Goal: Check status: Check status

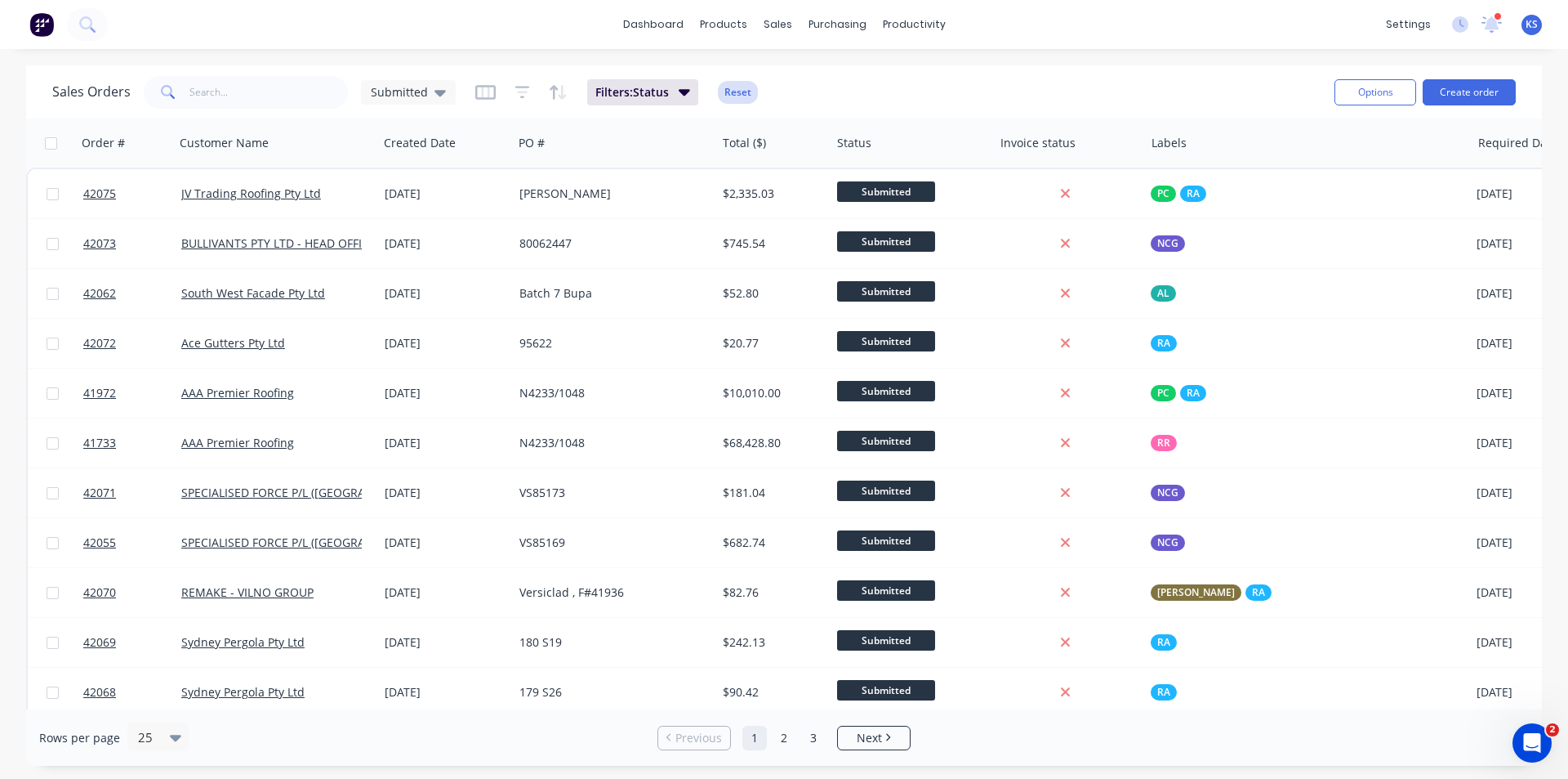
click at [733, 85] on button "Reset" at bounding box center [738, 92] width 40 height 23
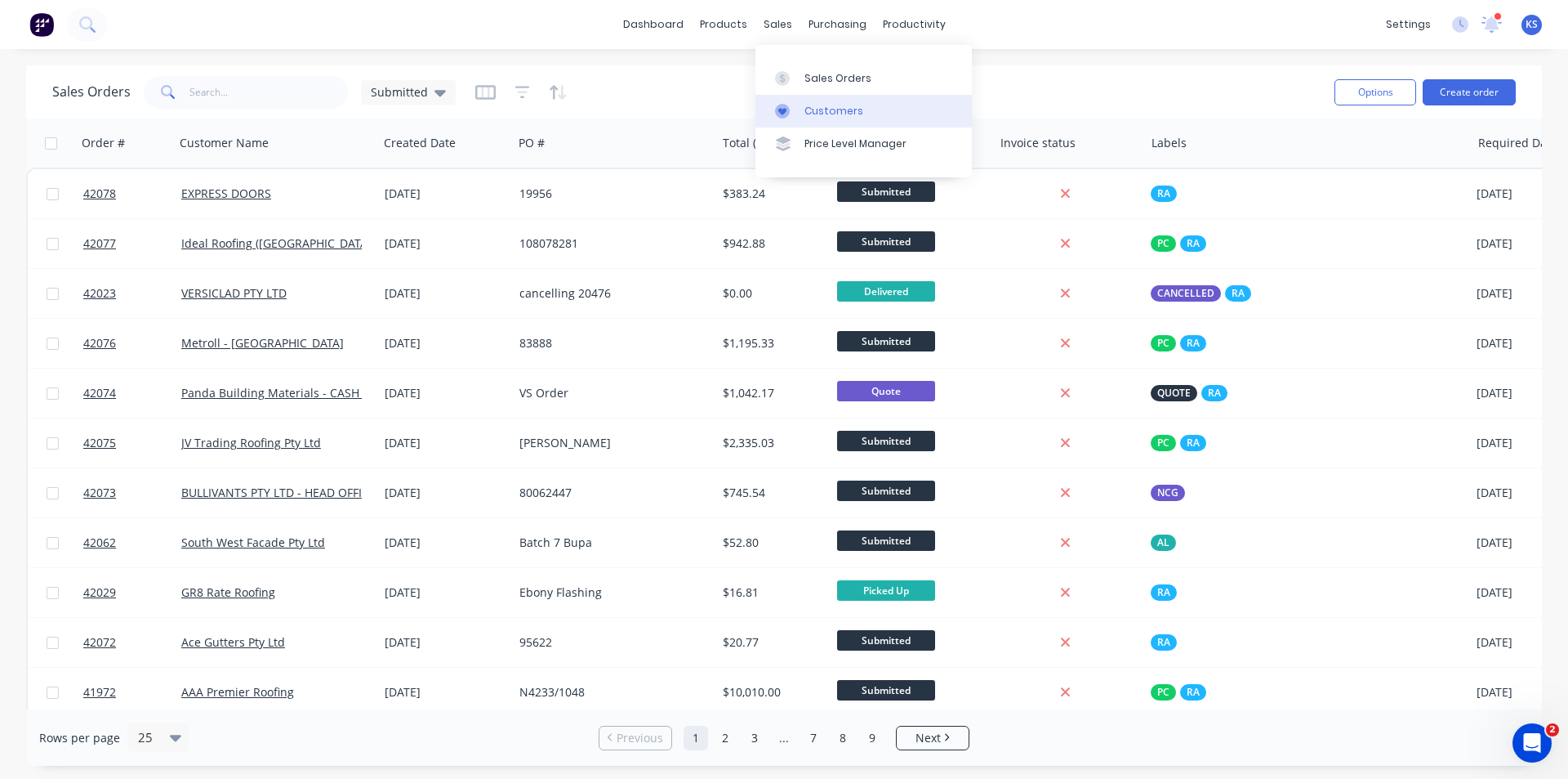
click at [830, 106] on div "Customers" at bounding box center [833, 111] width 59 height 15
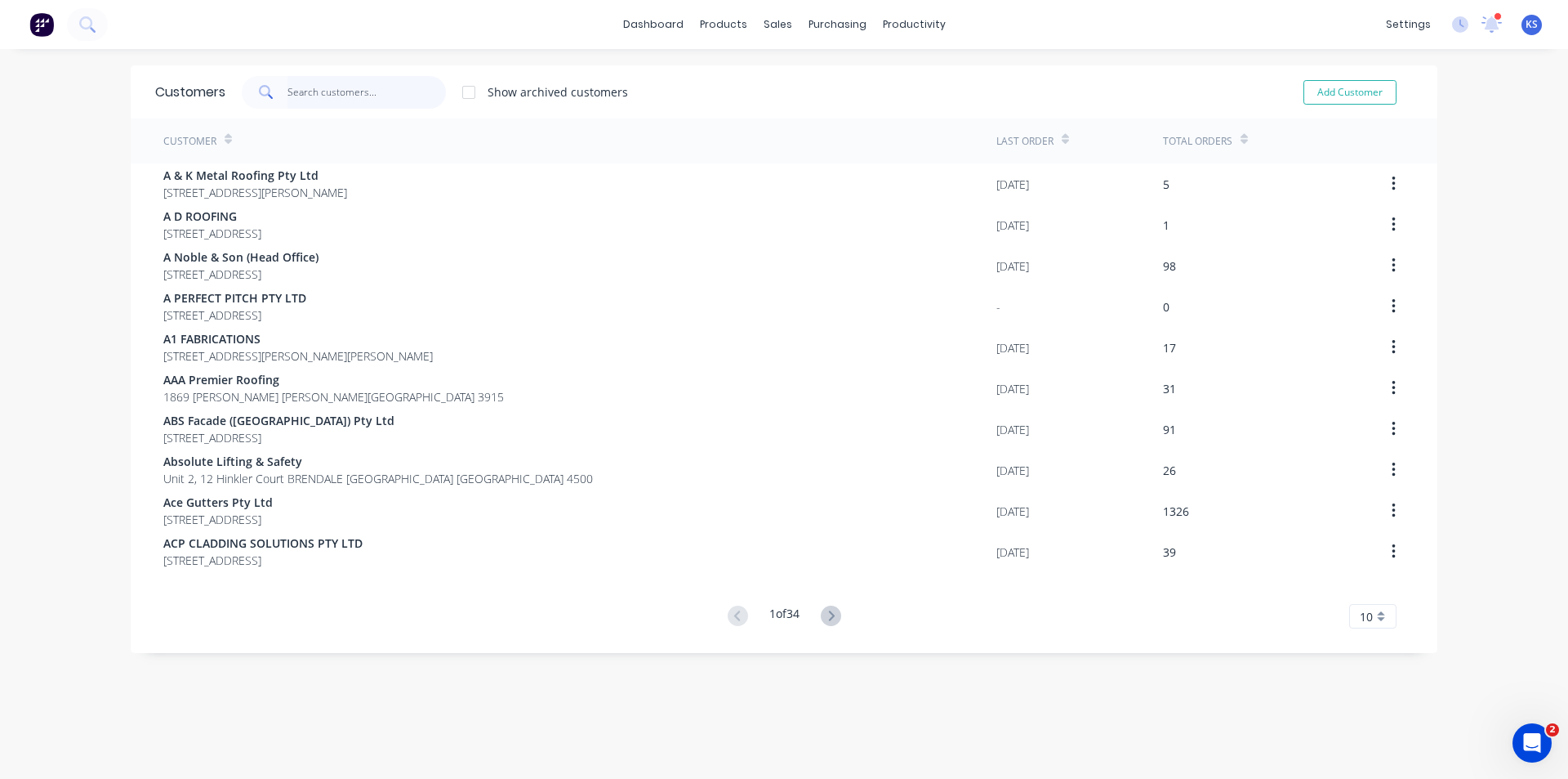
click at [359, 100] on input "text" at bounding box center [367, 92] width 159 height 32
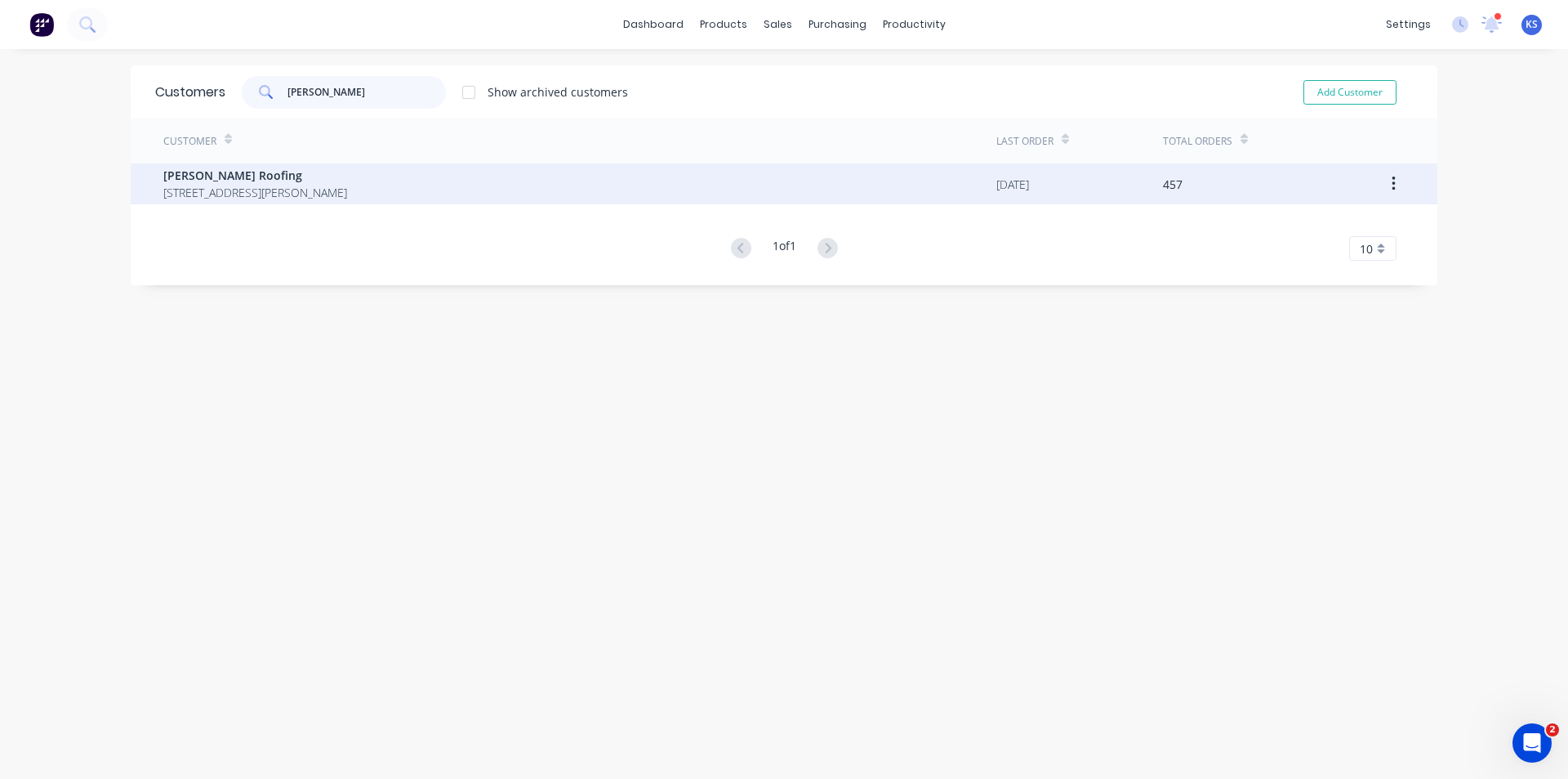
type input "[PERSON_NAME]"
click at [250, 166] on span "[PERSON_NAME] Roofing" at bounding box center [255, 175] width 184 height 18
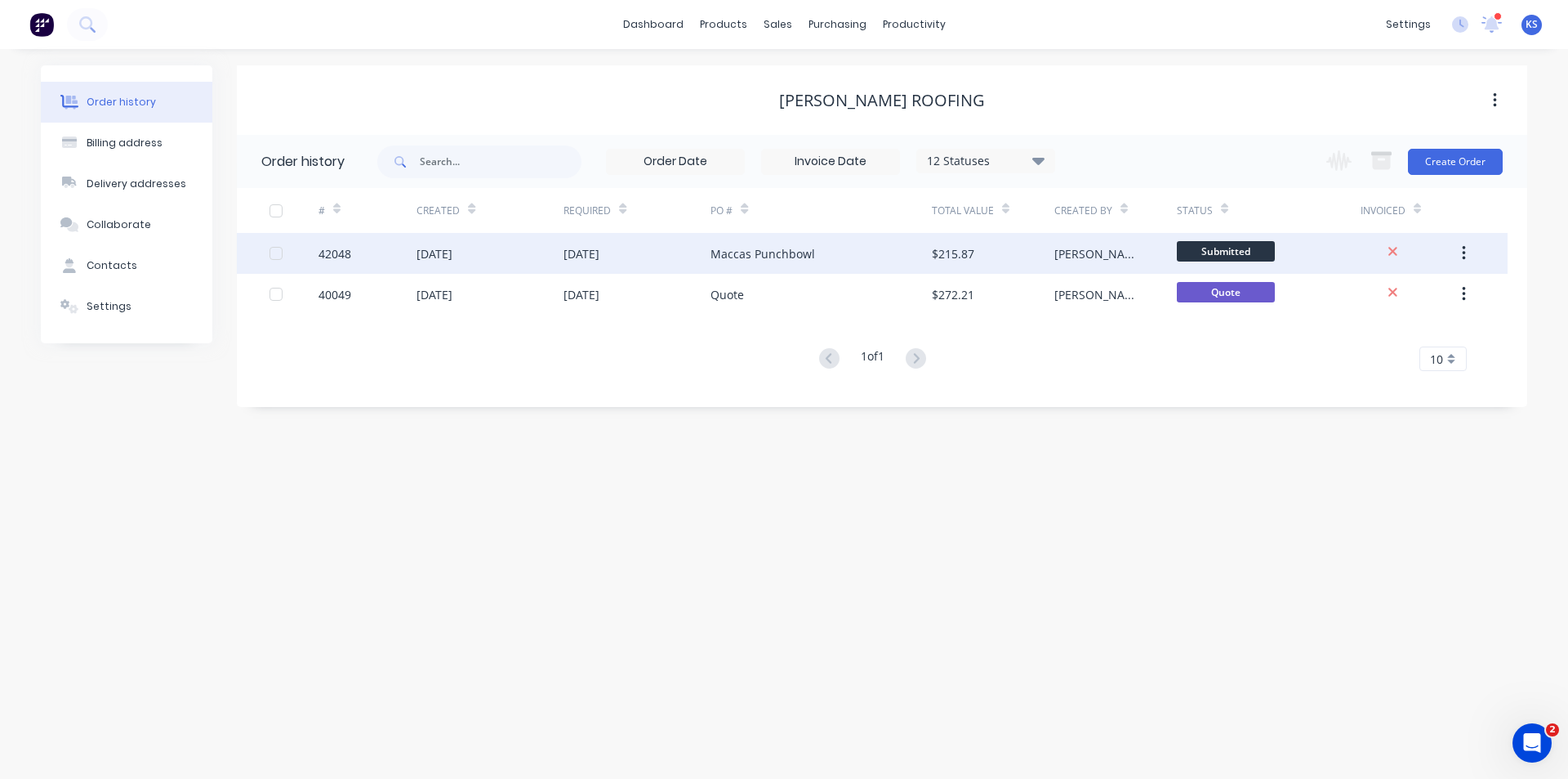
click at [600, 259] on div "[DATE]" at bounding box center [581, 253] width 36 height 18
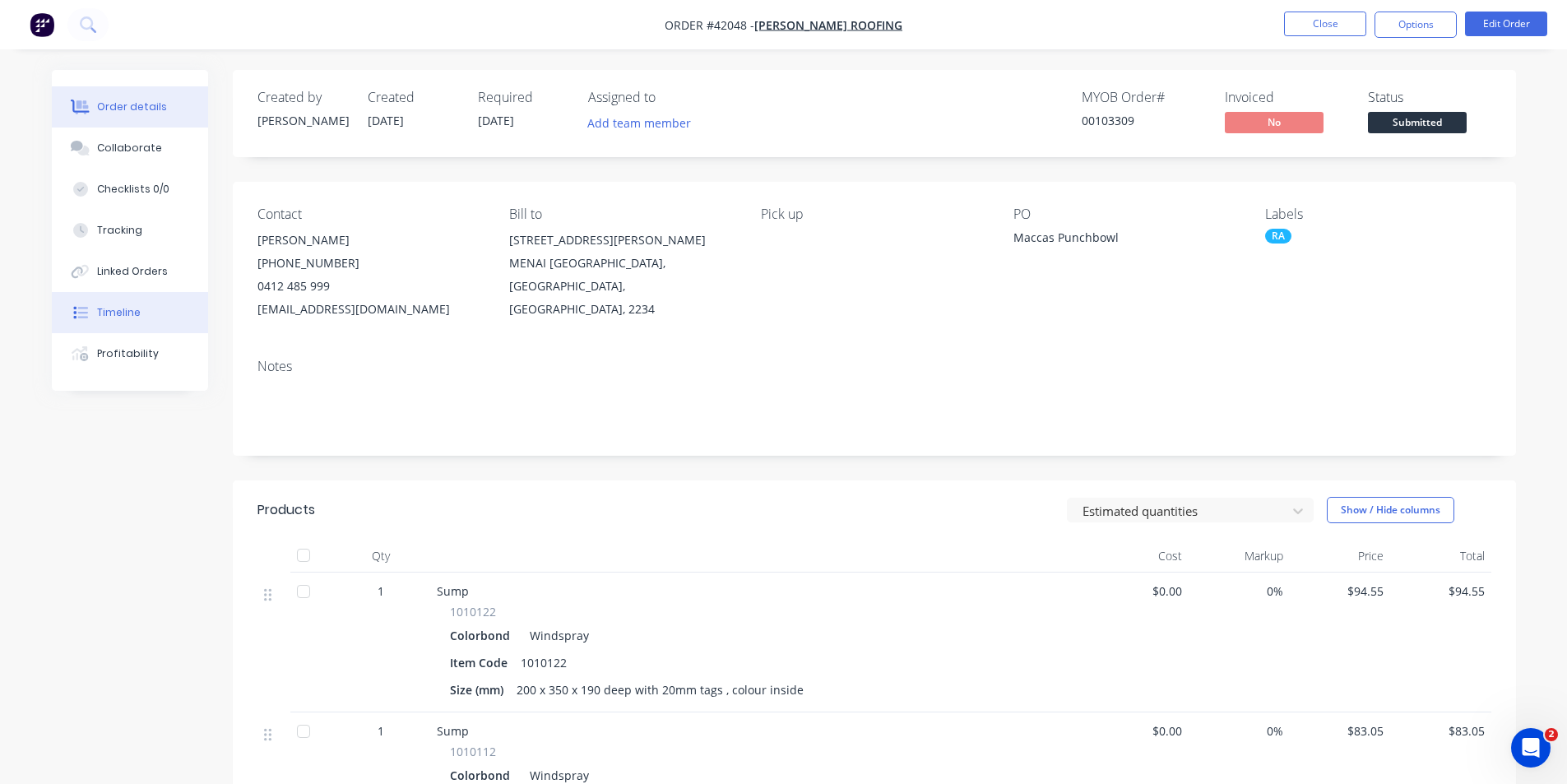
click at [150, 314] on button "Timeline" at bounding box center [130, 312] width 157 height 41
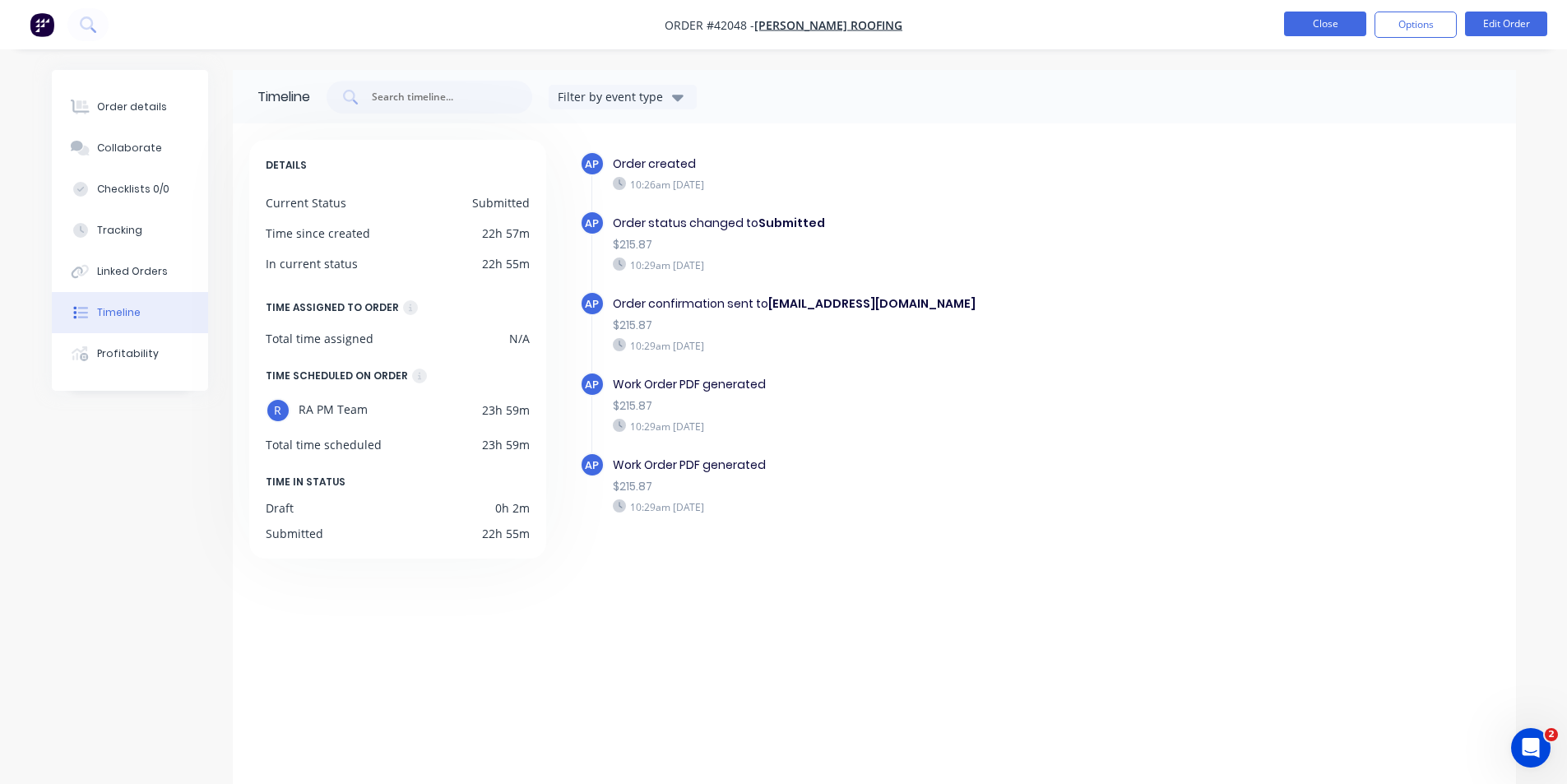
click at [1331, 22] on button "Close" at bounding box center [1325, 24] width 82 height 25
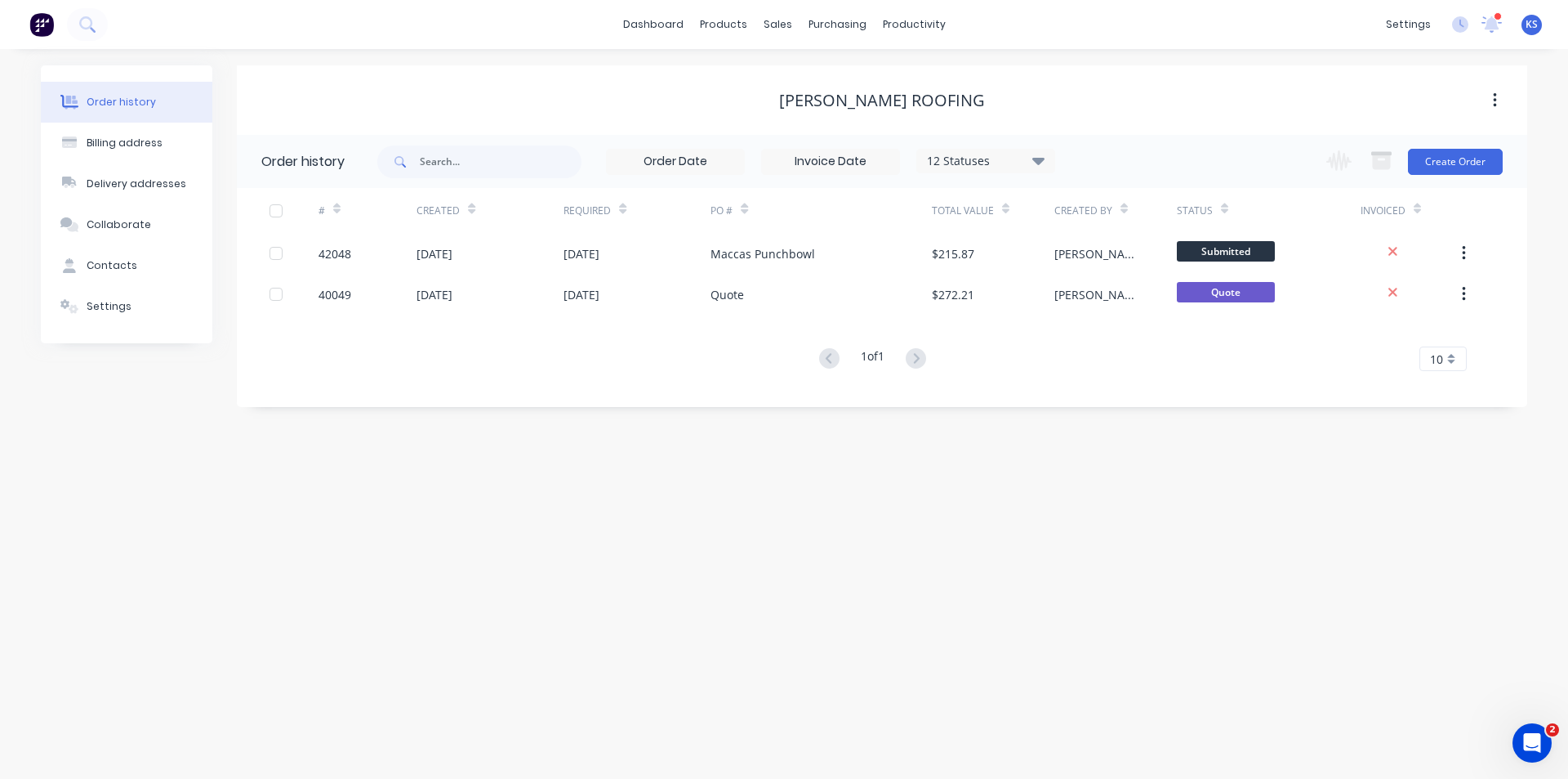
click at [1043, 32] on div "dashboard products sales purchasing productivity dashboard products Product Cat…" at bounding box center [784, 24] width 1568 height 49
click at [992, 80] on div "[PERSON_NAME] Roofing" at bounding box center [881, 100] width 1290 height 69
click at [821, 71] on div "Sales Orders" at bounding box center [837, 78] width 67 height 15
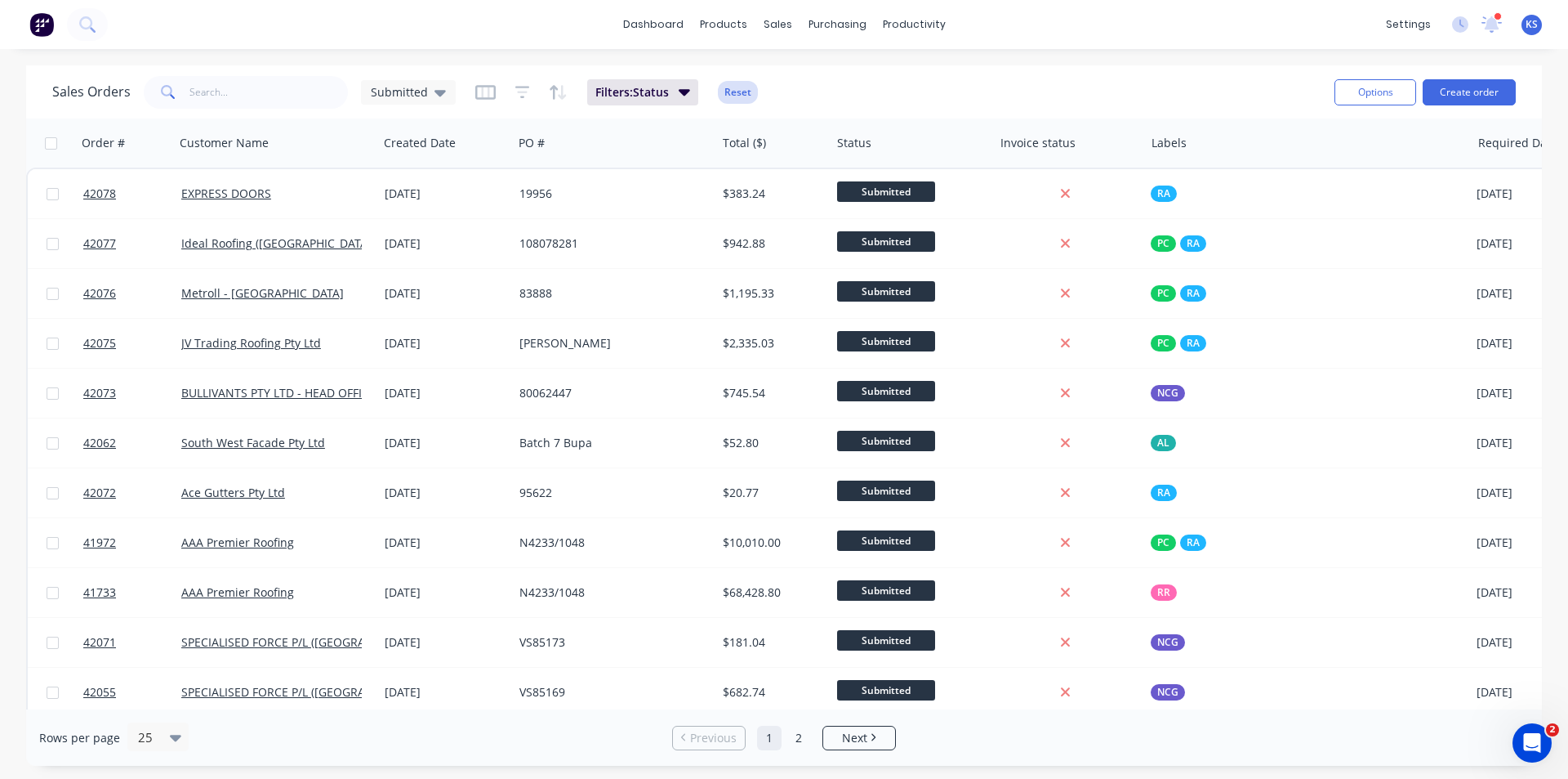
click at [734, 88] on button "Reset" at bounding box center [738, 92] width 40 height 23
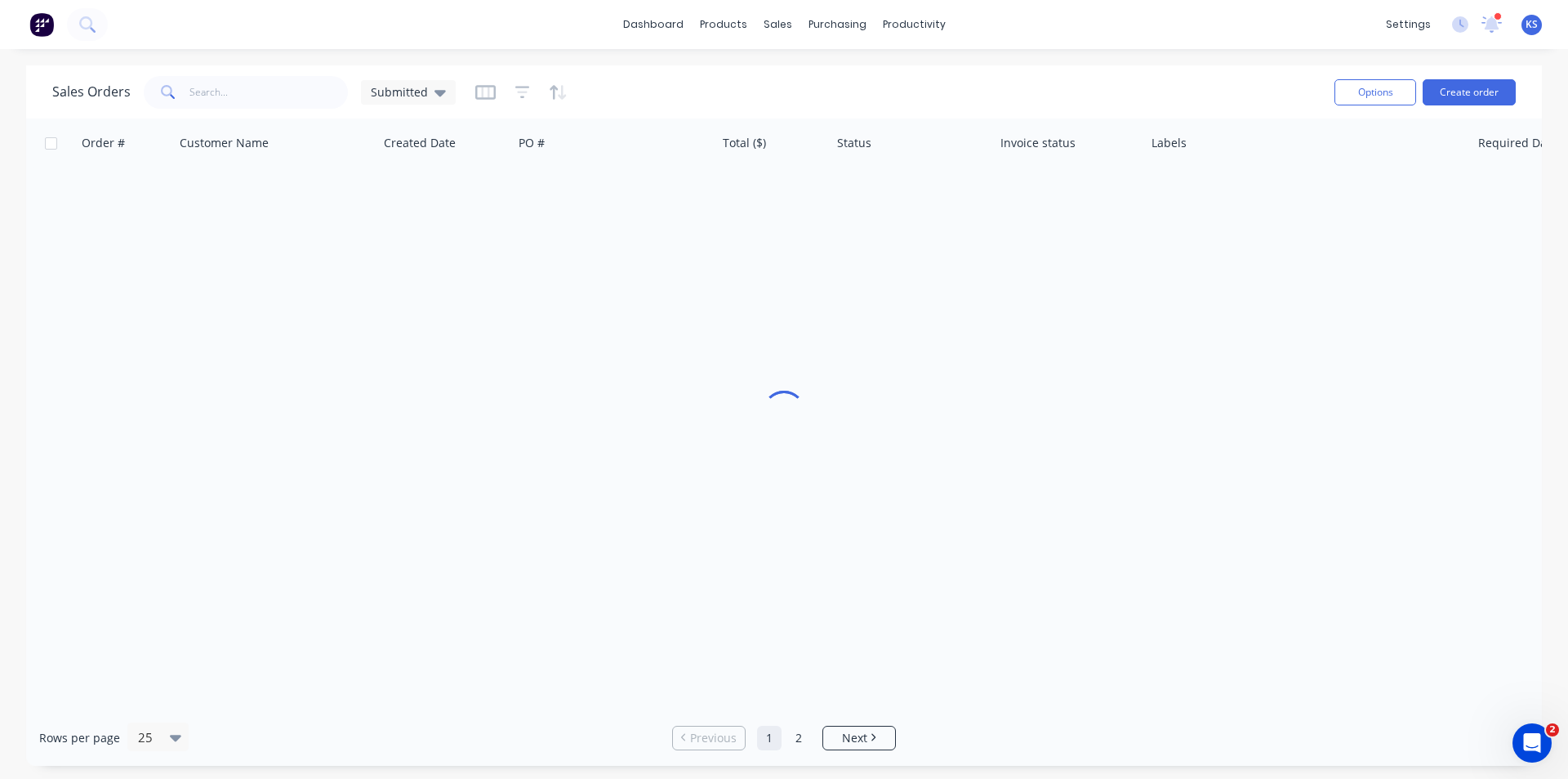
click at [881, 86] on div "Sales Orders Submitted" at bounding box center [686, 91] width 1269 height 40
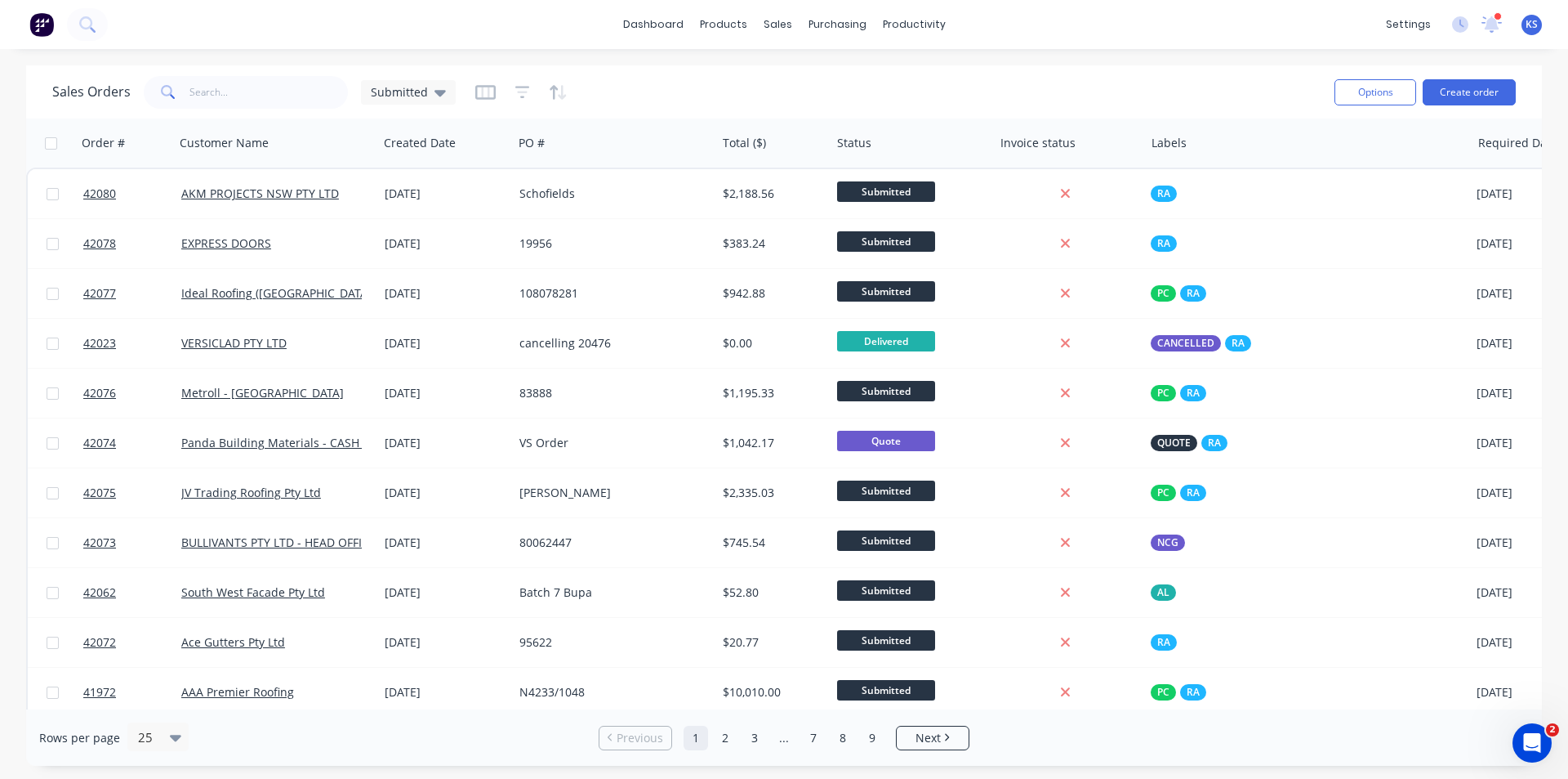
click at [828, 93] on div "Sales Orders Submitted" at bounding box center [686, 91] width 1269 height 40
click at [832, 106] on div "Customers" at bounding box center [833, 111] width 59 height 15
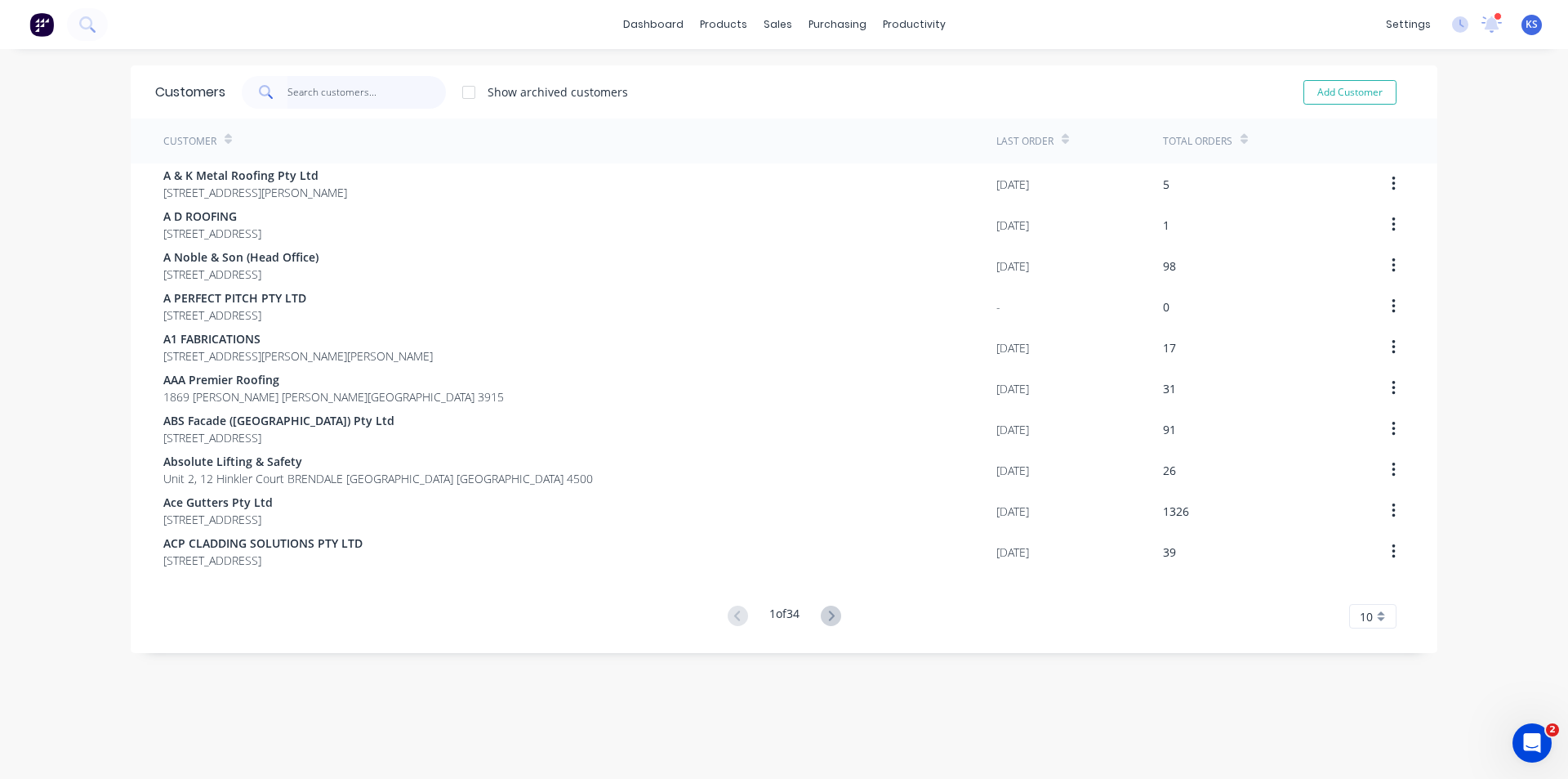
click at [380, 96] on input "text" at bounding box center [367, 92] width 159 height 32
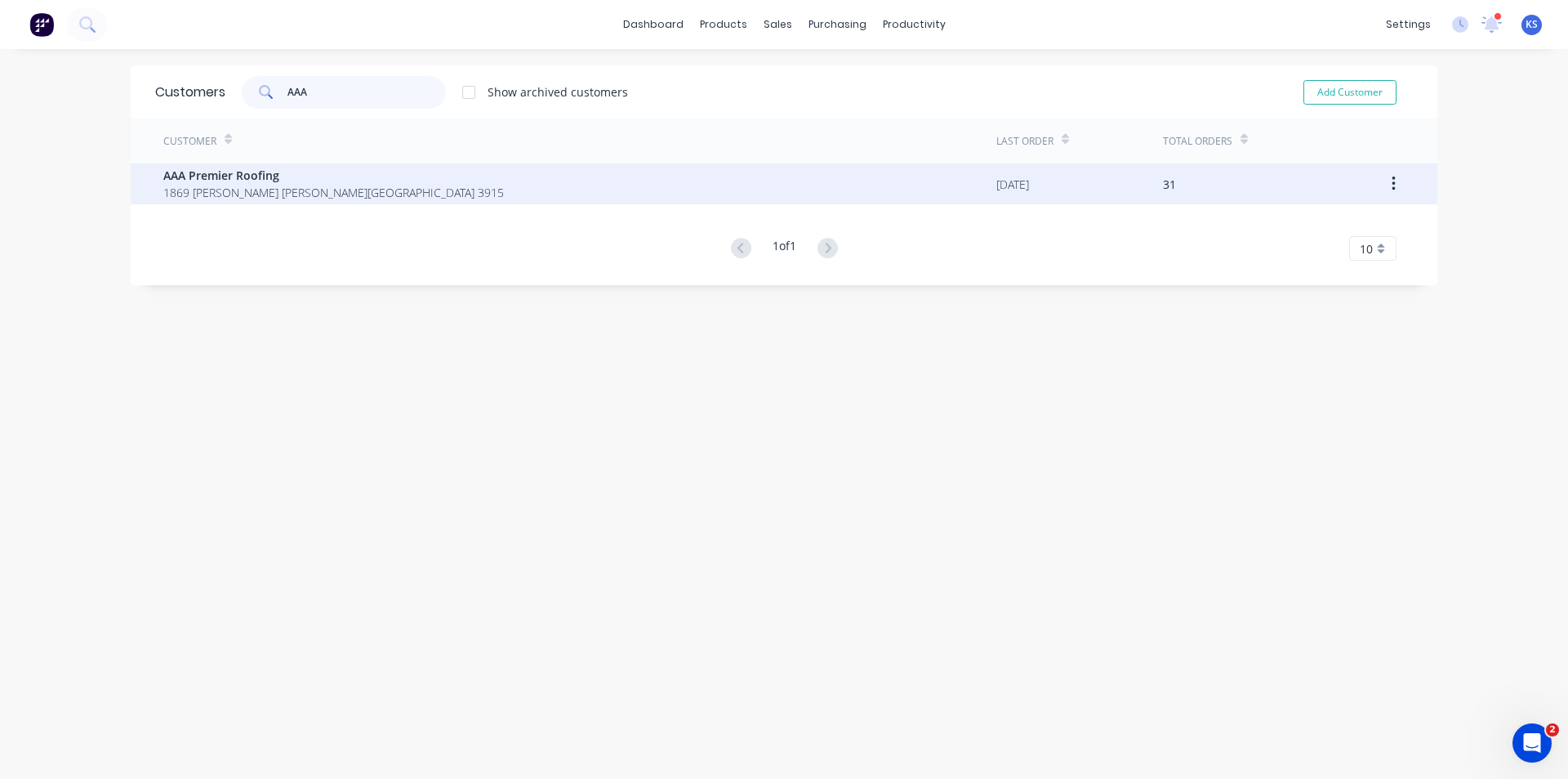
type input "AAA"
click at [299, 174] on span "AAA Premier Roofing" at bounding box center [334, 175] width 340 height 18
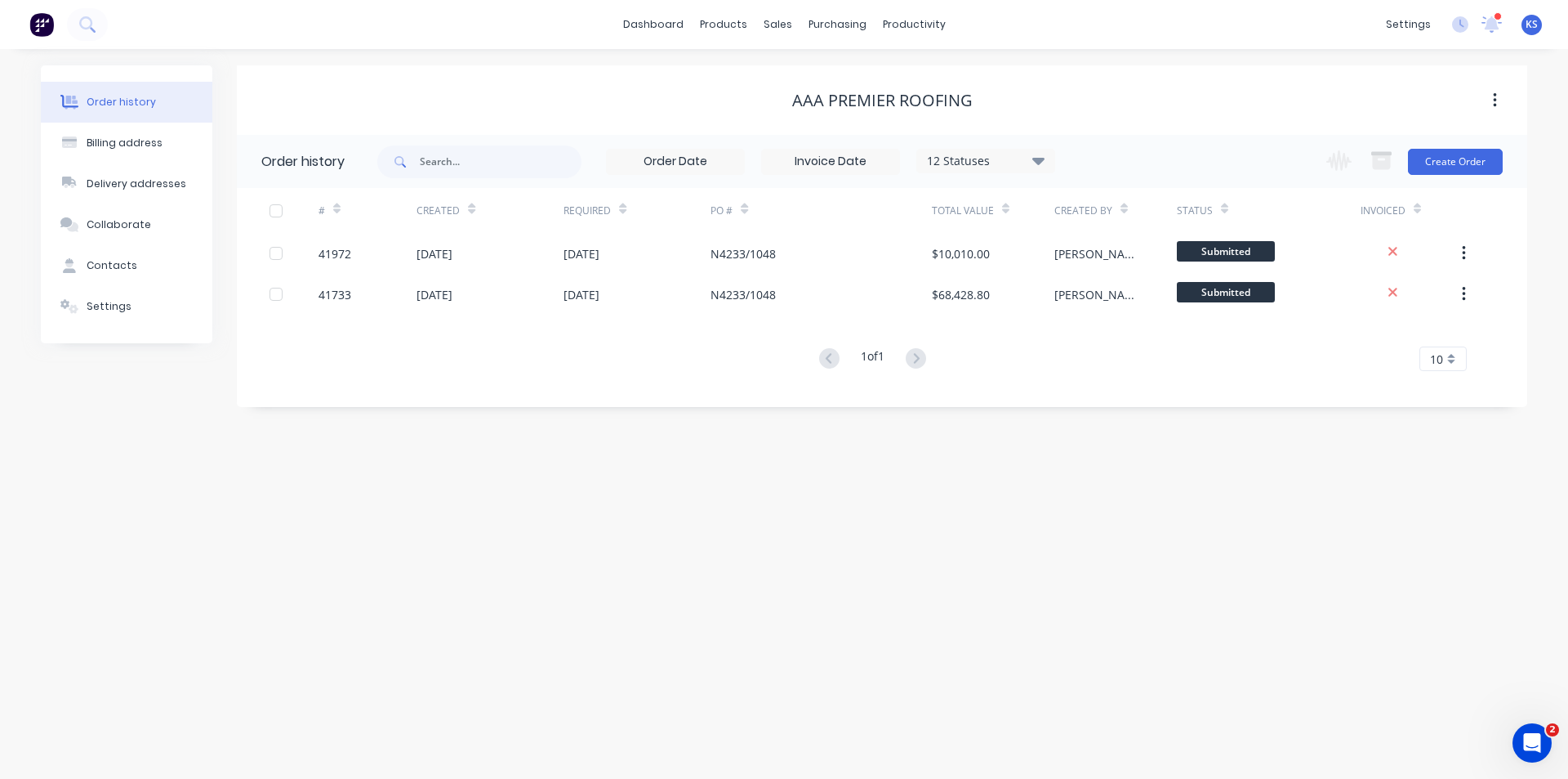
click at [1041, 158] on icon at bounding box center [1038, 160] width 13 height 8
click at [1099, 360] on div "All" at bounding box center [1019, 357] width 204 height 32
click at [1173, 130] on div "AAA Premier Roofing" at bounding box center [881, 100] width 1290 height 69
click at [1031, 156] on div "12 Statuses" at bounding box center [986, 160] width 137 height 18
click at [1120, 348] on label at bounding box center [1120, 348] width 0 height 0
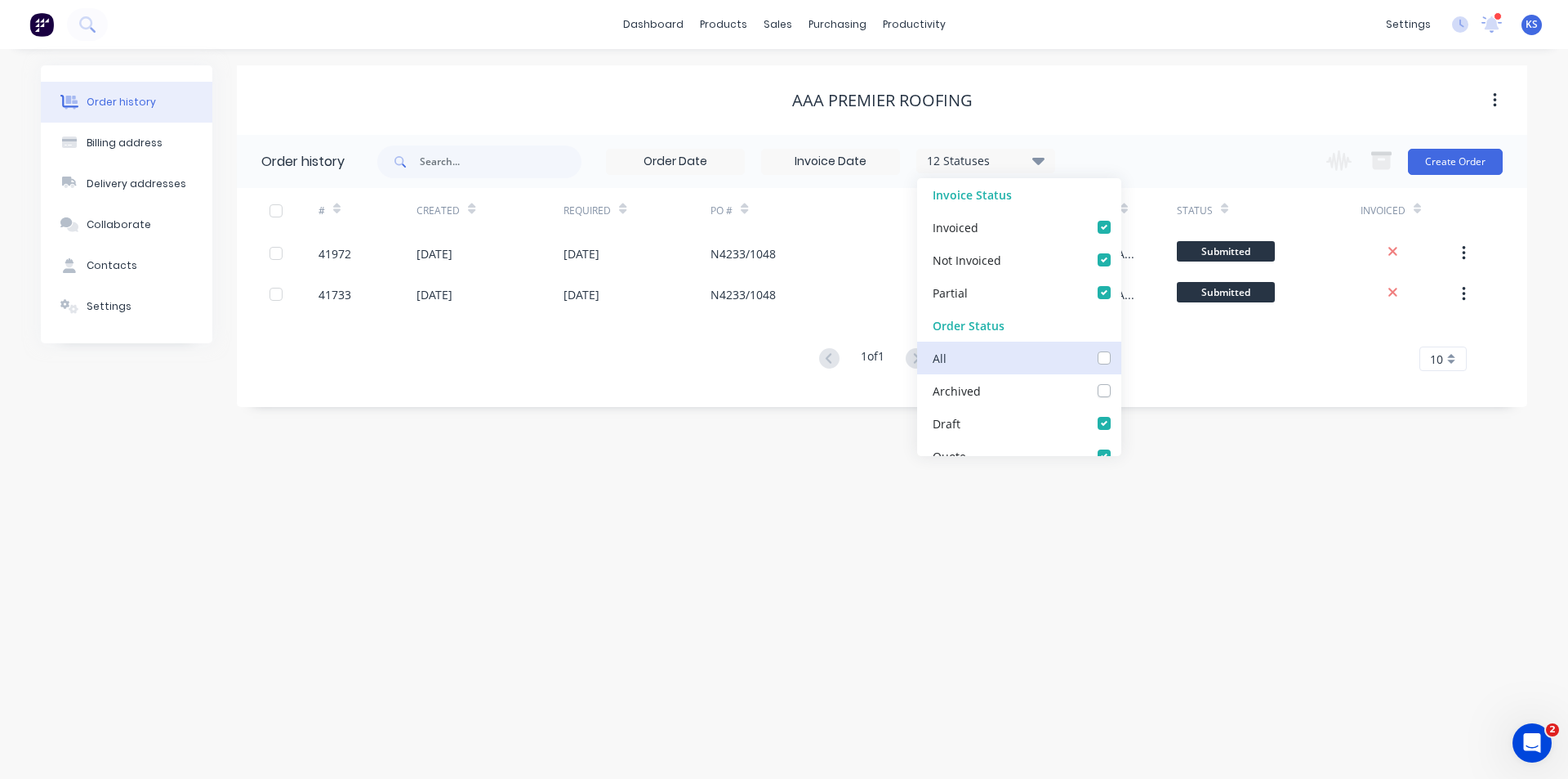
click at [1120, 358] on input "checkbox" at bounding box center [1126, 356] width 13 height 16
checkbox input "true"
click at [1159, 91] on div "AAA Premier Roofing" at bounding box center [881, 101] width 1290 height 20
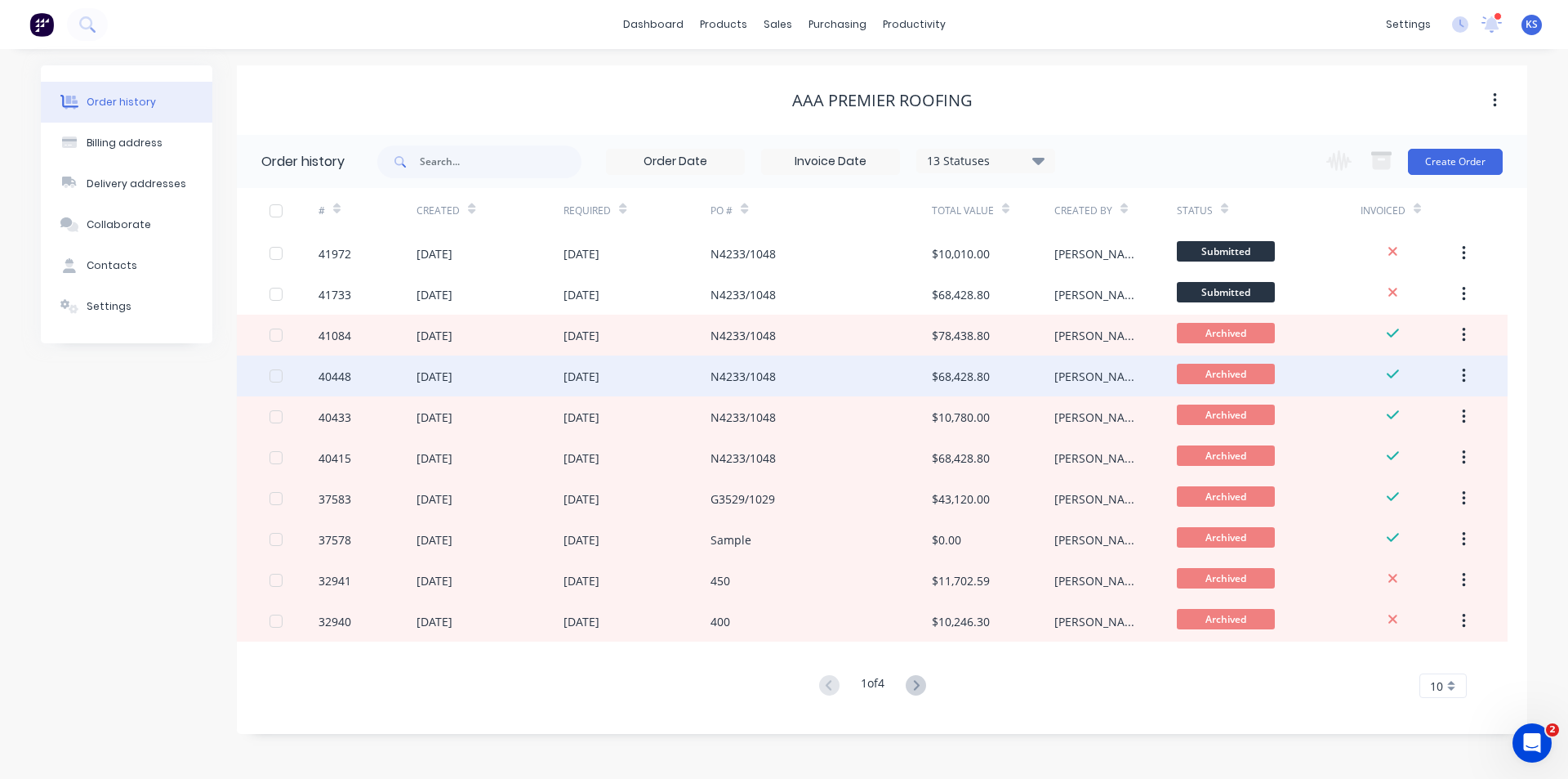
click at [600, 373] on div "[DATE]" at bounding box center [581, 377] width 36 height 18
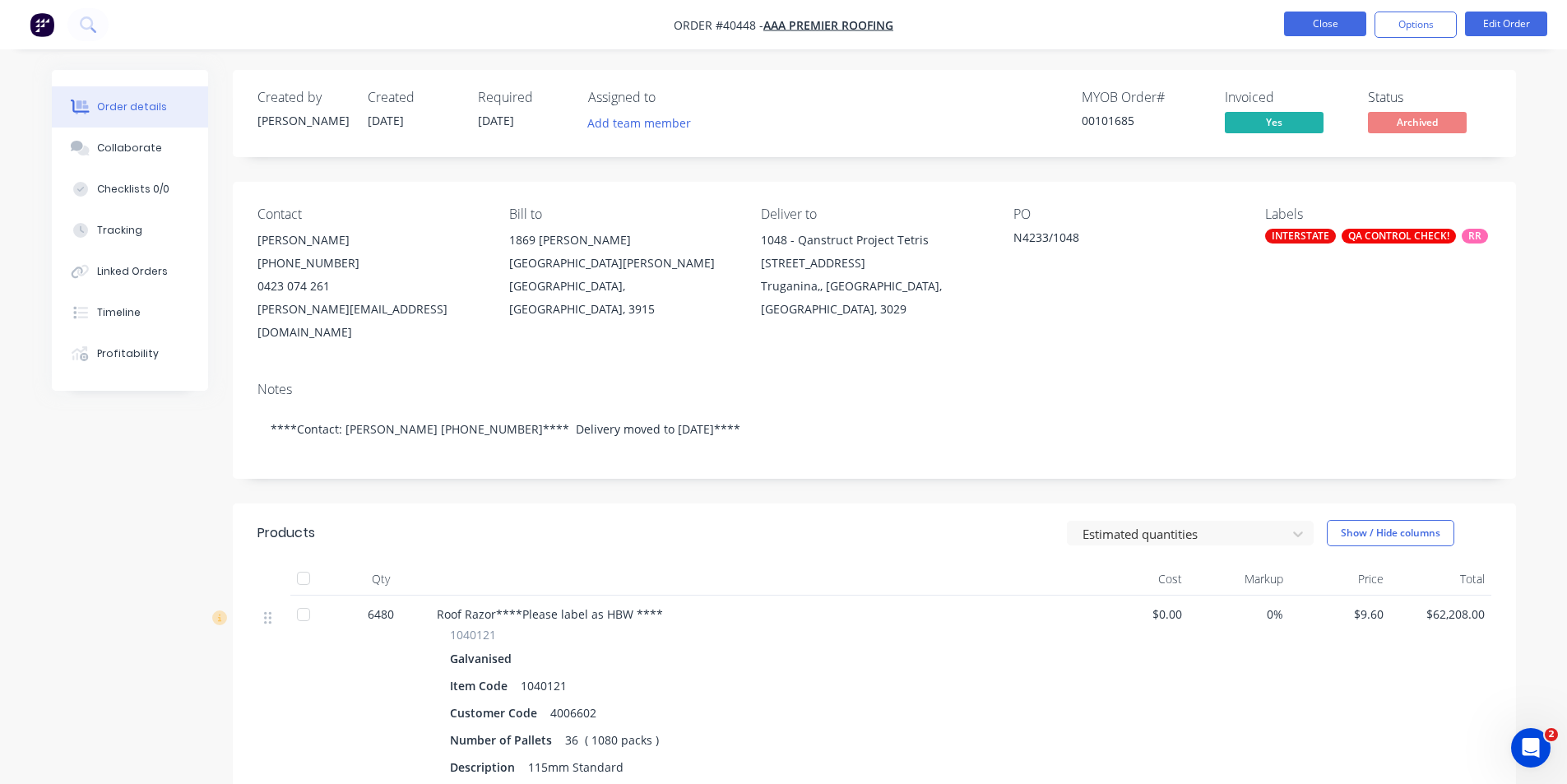
click at [1292, 17] on button "Close" at bounding box center [1325, 24] width 82 height 25
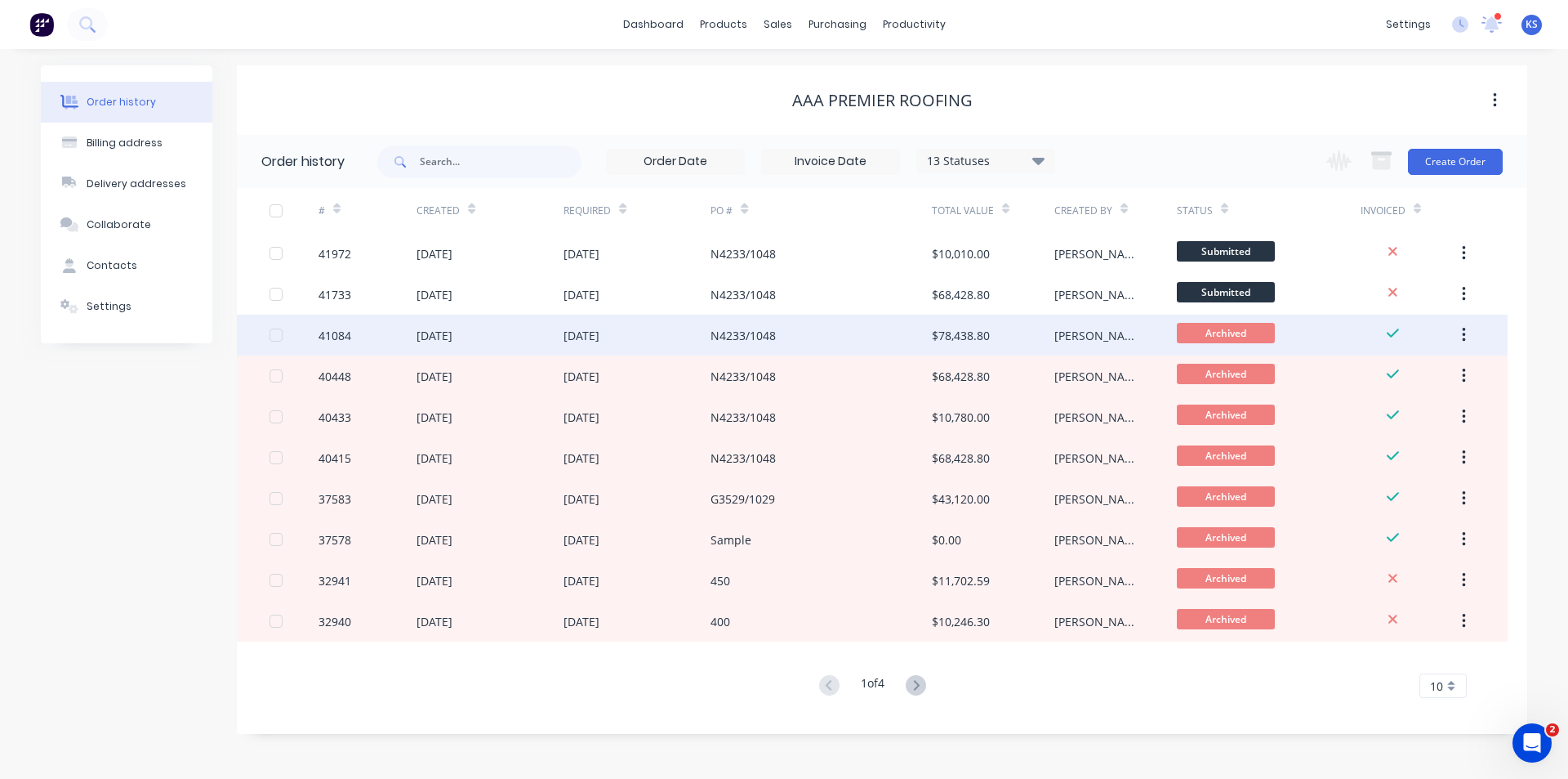
click at [706, 340] on div "[DATE]" at bounding box center [637, 335] width 147 height 41
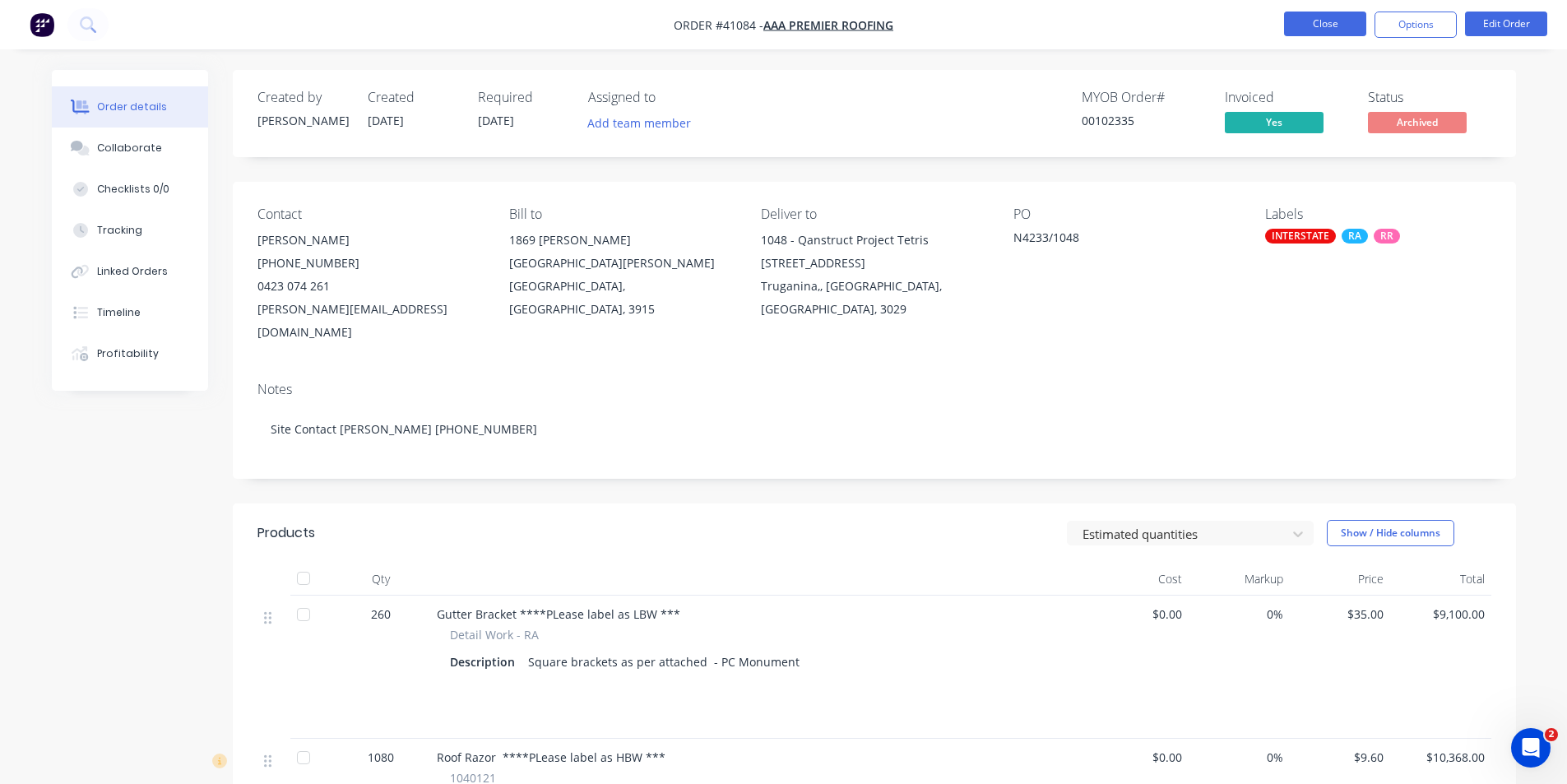
click at [1326, 28] on button "Close" at bounding box center [1325, 24] width 82 height 25
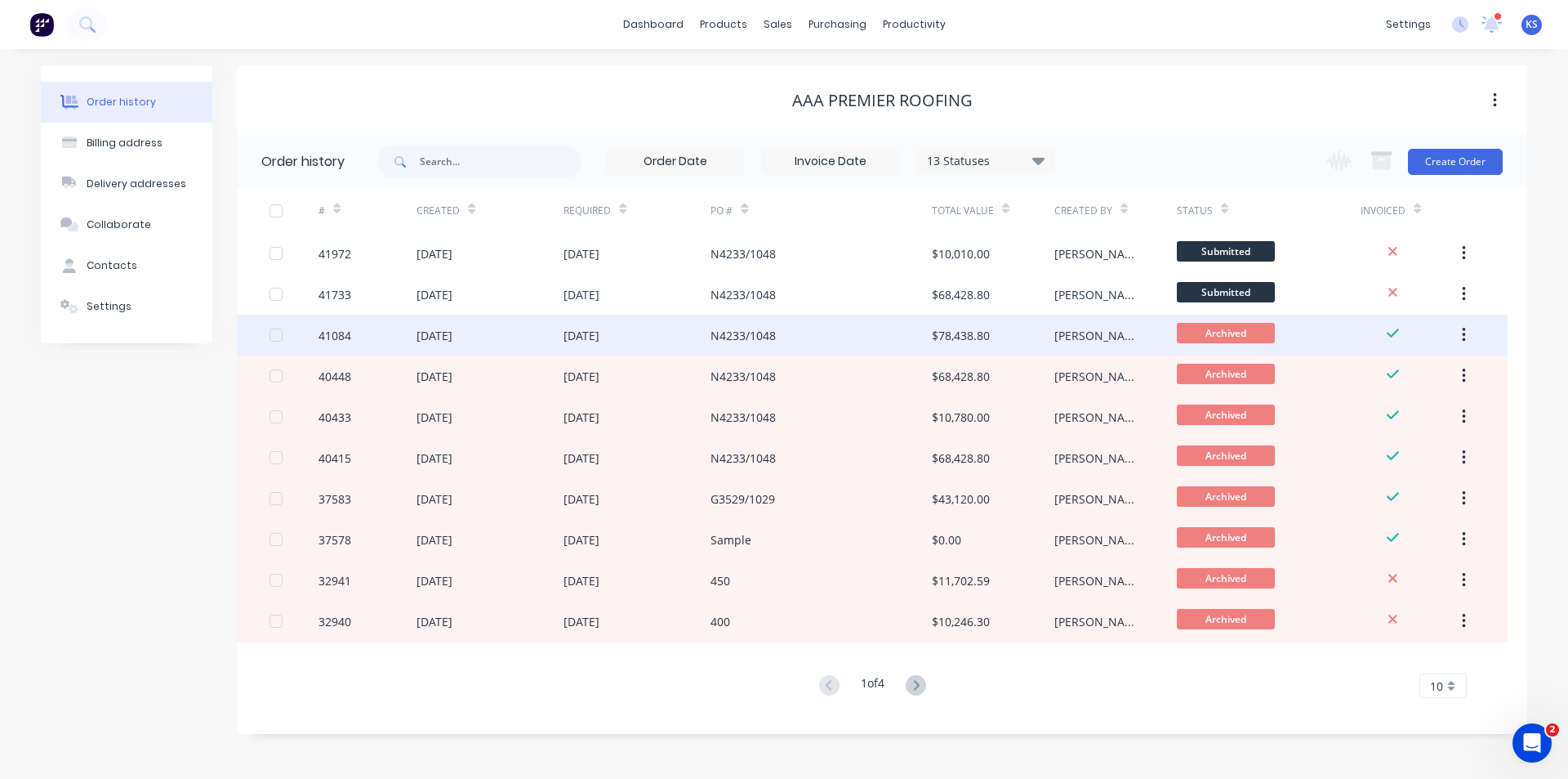
click at [865, 333] on div "N4233/1048" at bounding box center [820, 335] width 220 height 41
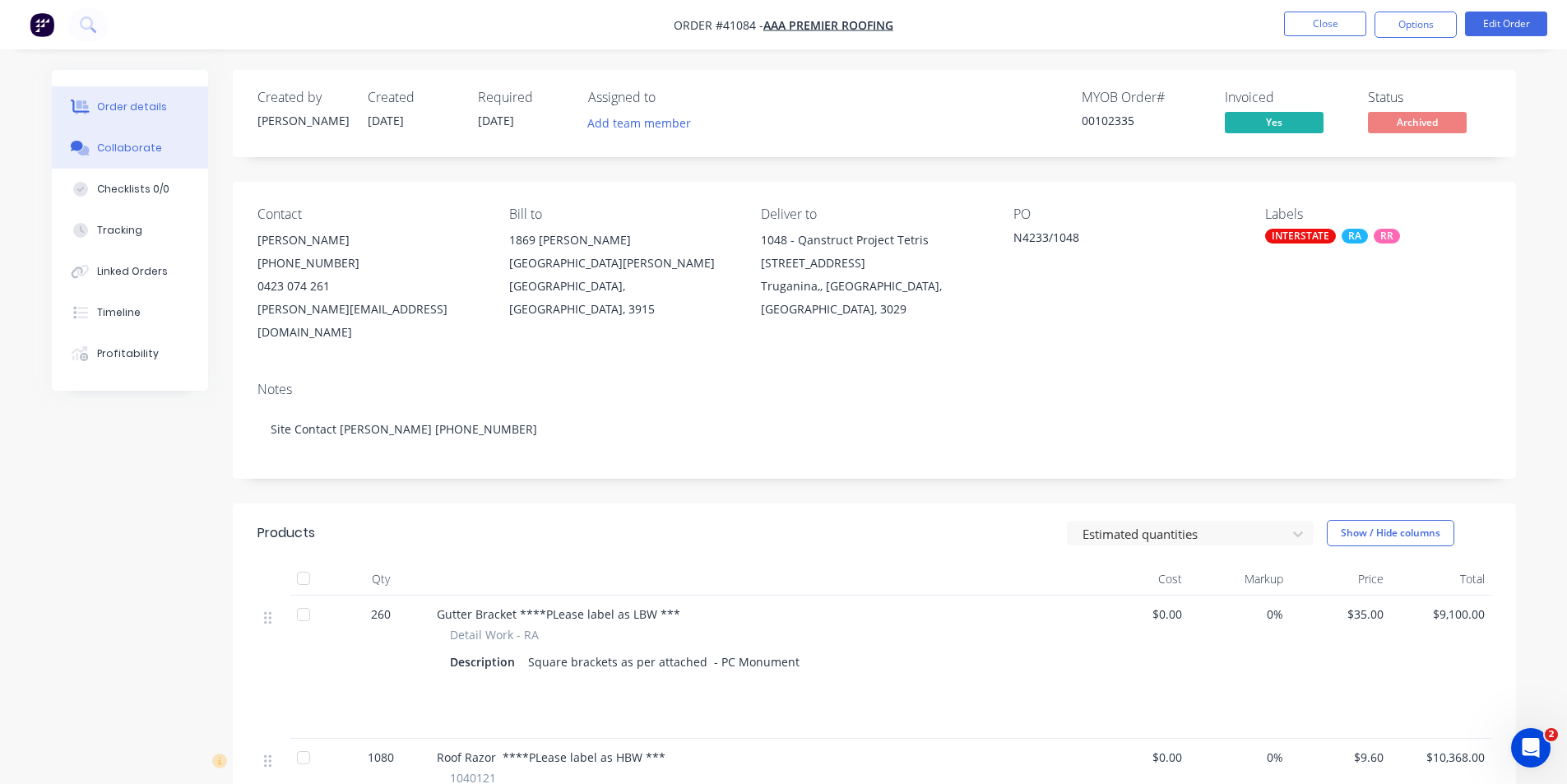
click at [127, 146] on div "Collaborate" at bounding box center [130, 148] width 65 height 15
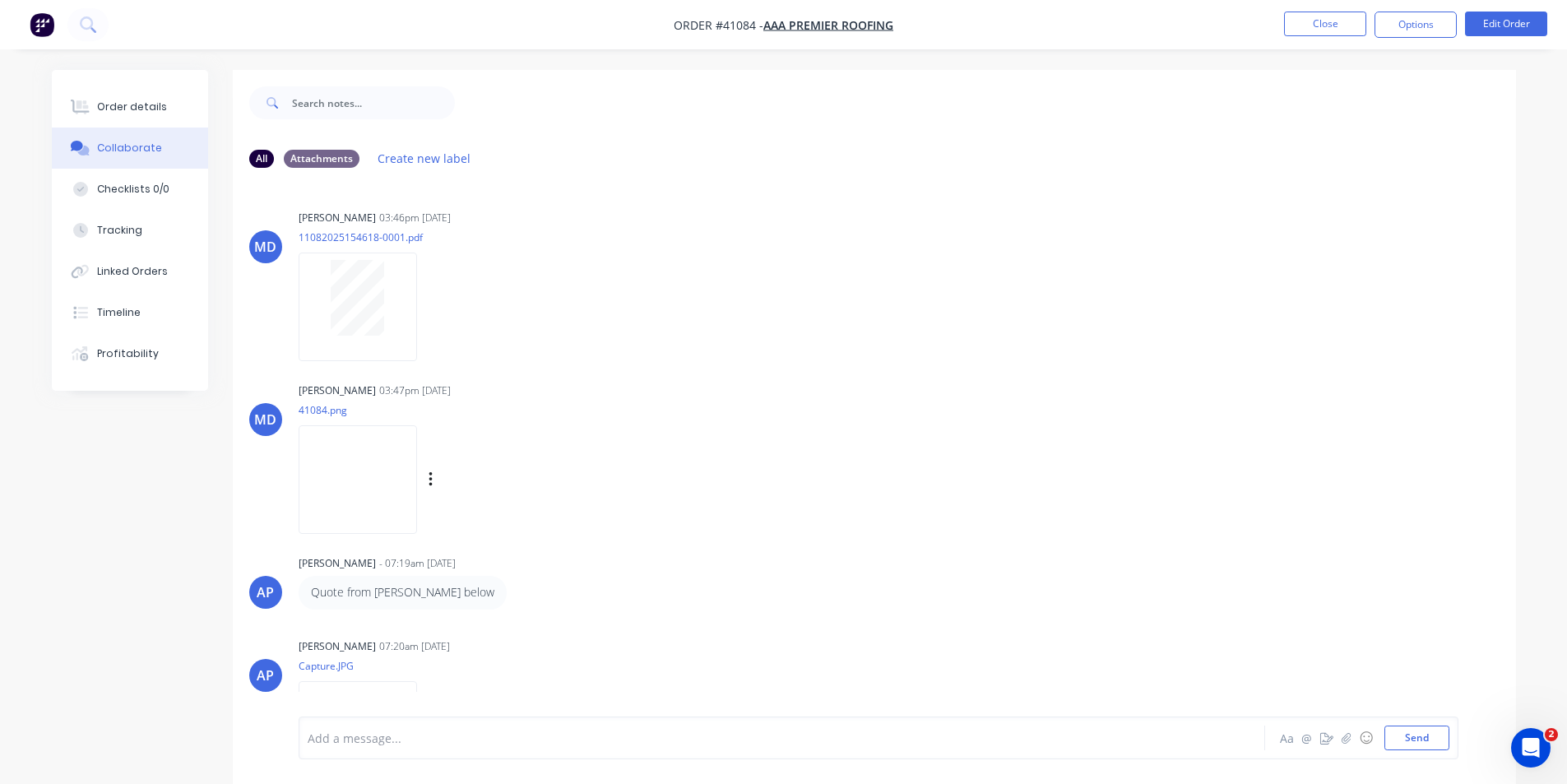
click at [375, 485] on img at bounding box center [358, 479] width 118 height 107
click at [117, 113] on div "Order details" at bounding box center [132, 106] width 70 height 15
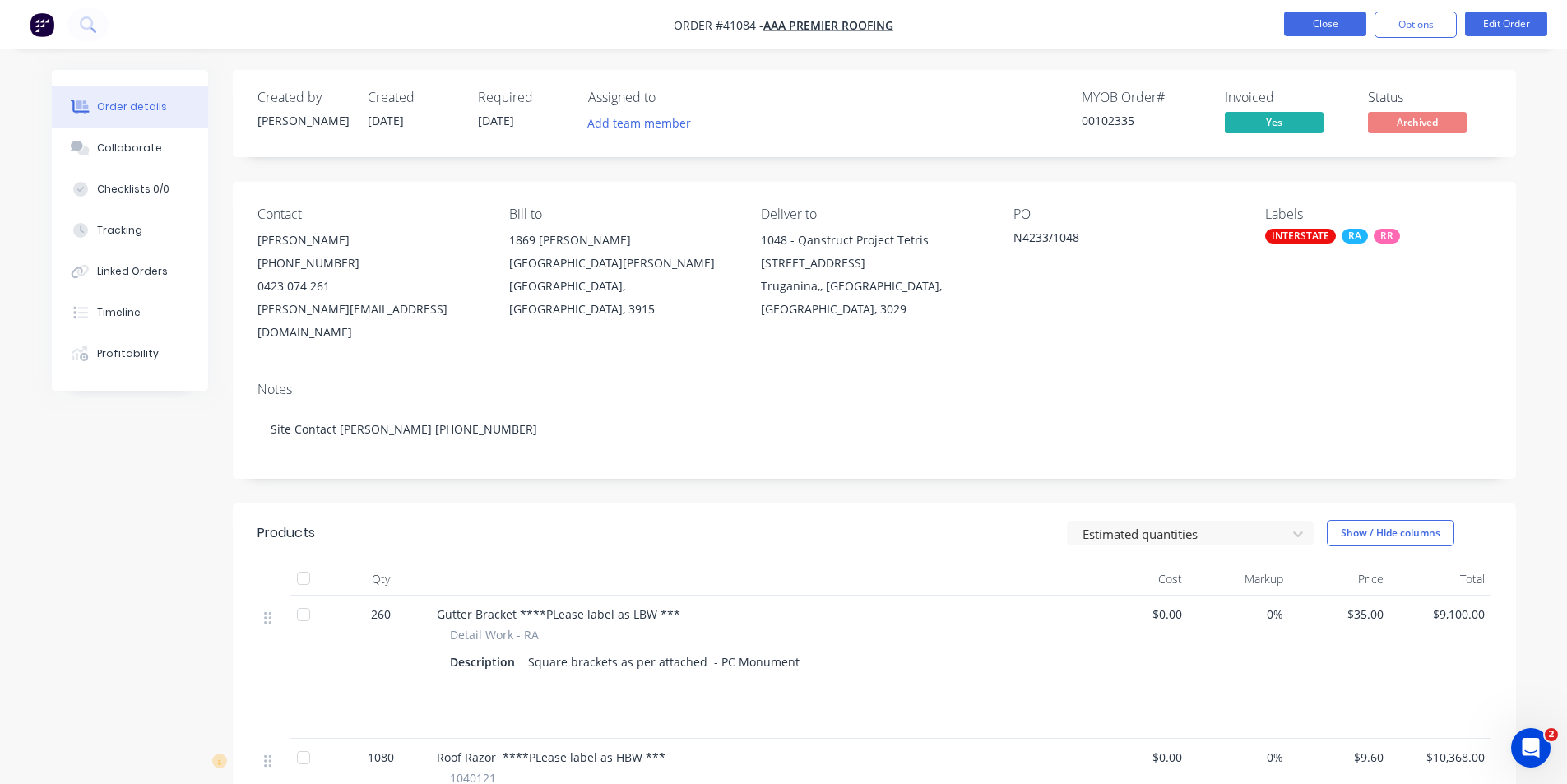
click at [1323, 23] on button "Close" at bounding box center [1325, 24] width 82 height 25
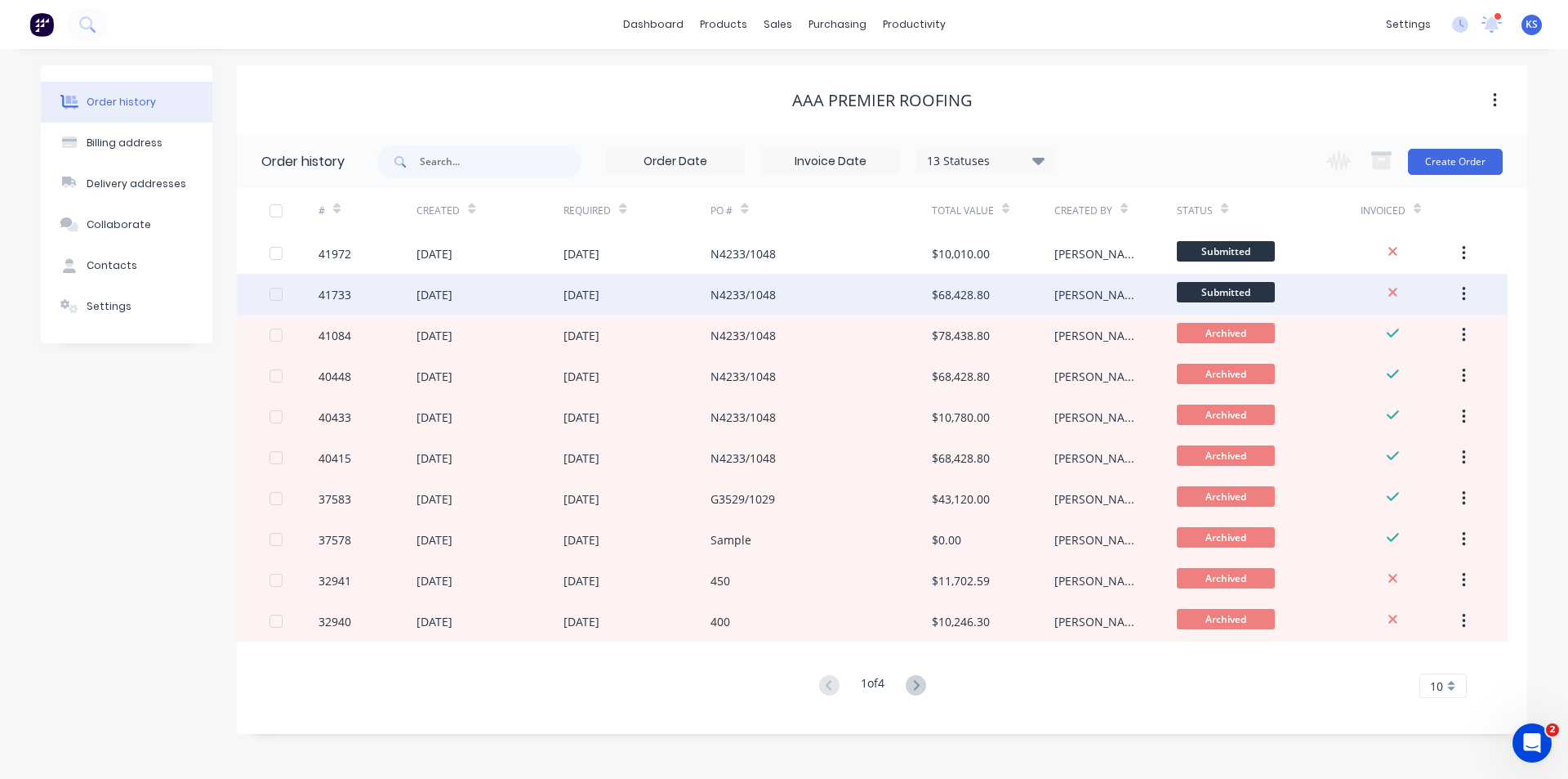
click at [564, 286] on div "[DATE]" at bounding box center [581, 295] width 36 height 18
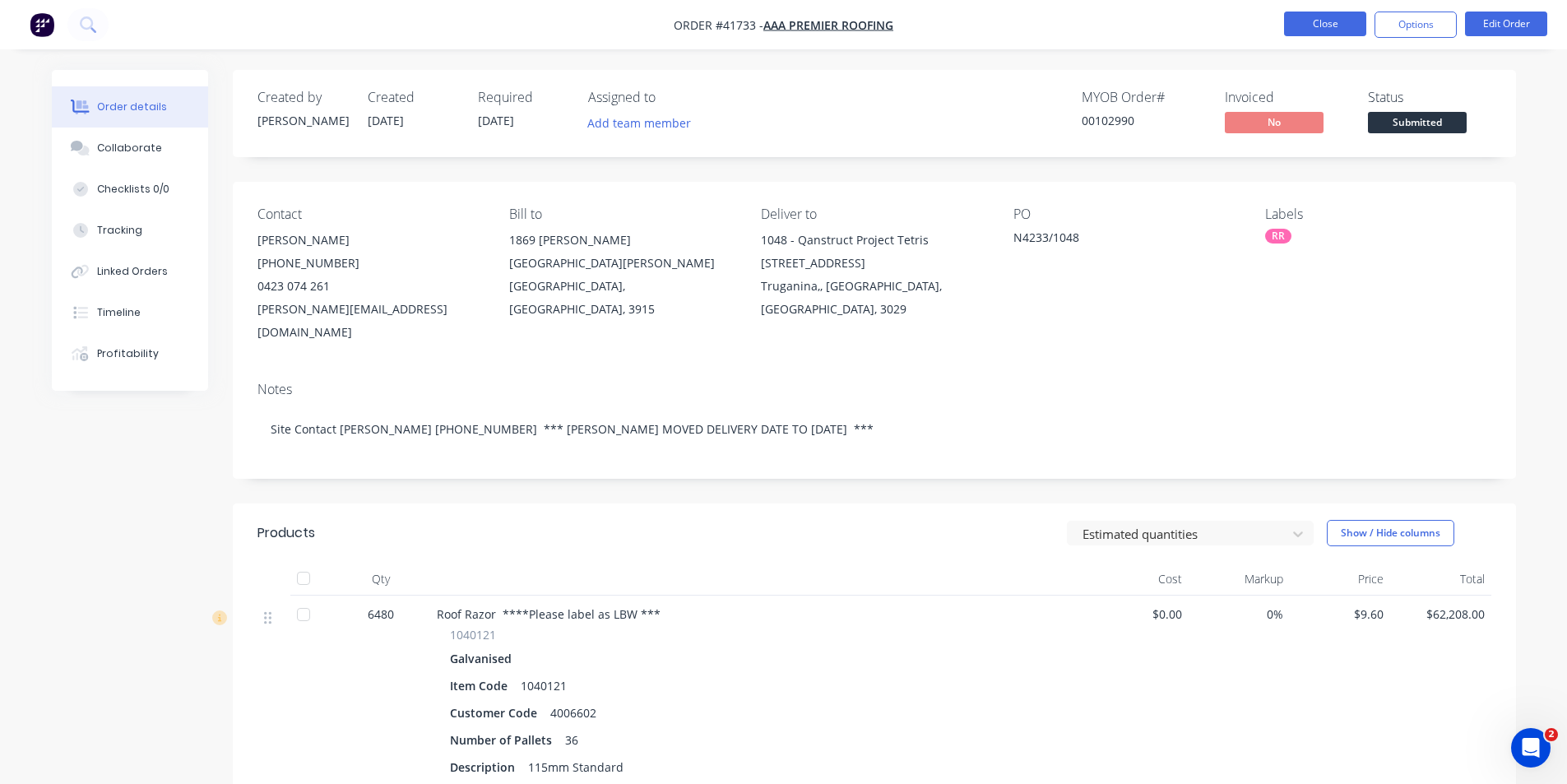
click at [1317, 21] on button "Close" at bounding box center [1325, 24] width 82 height 25
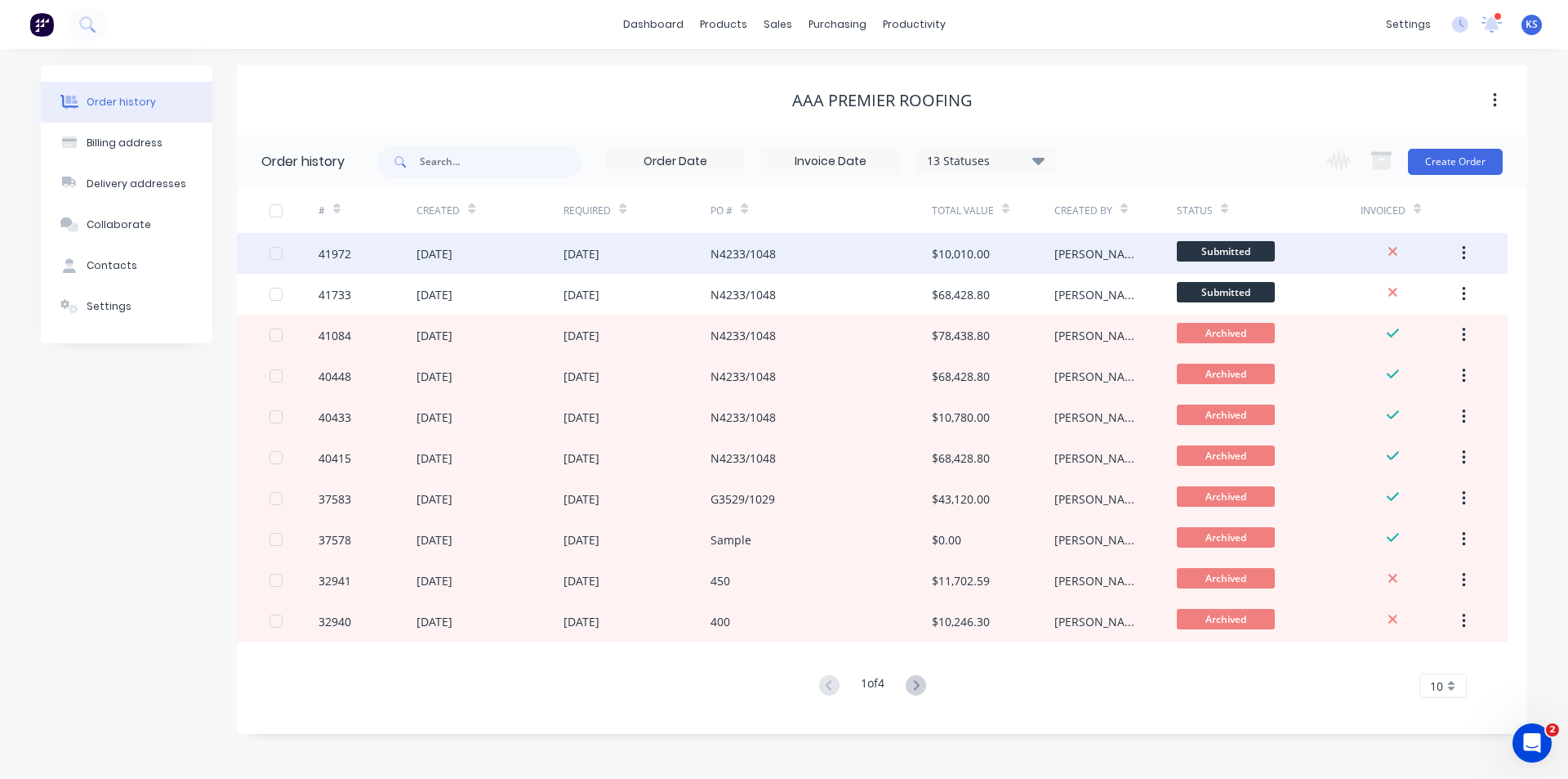
click at [545, 255] on div "[DATE]" at bounding box center [490, 253] width 147 height 41
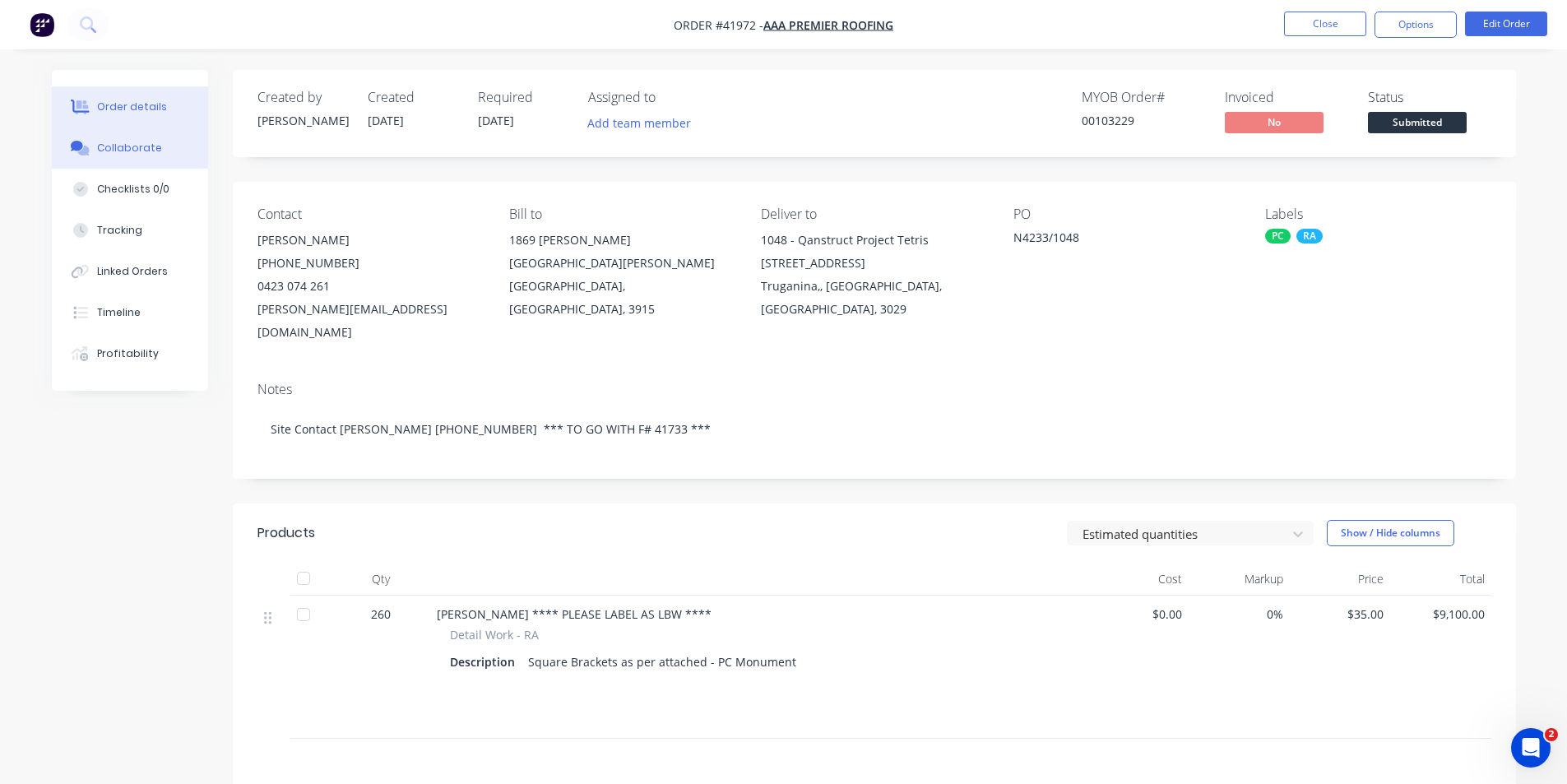
click at [161, 145] on button "Collaborate" at bounding box center [130, 148] width 157 height 41
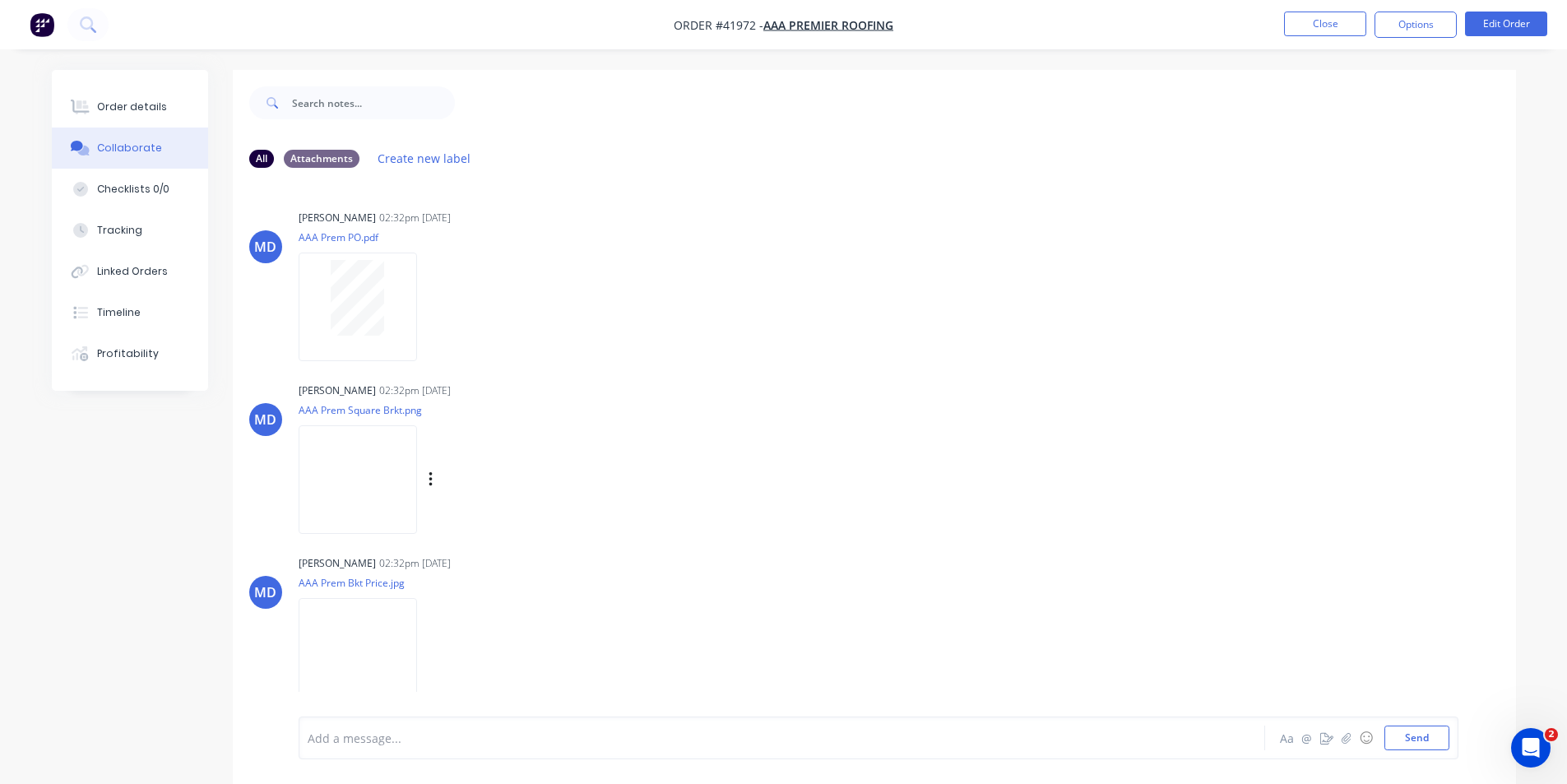
click at [377, 487] on img at bounding box center [358, 479] width 118 height 107
click at [1313, 14] on button "Close" at bounding box center [1325, 24] width 82 height 25
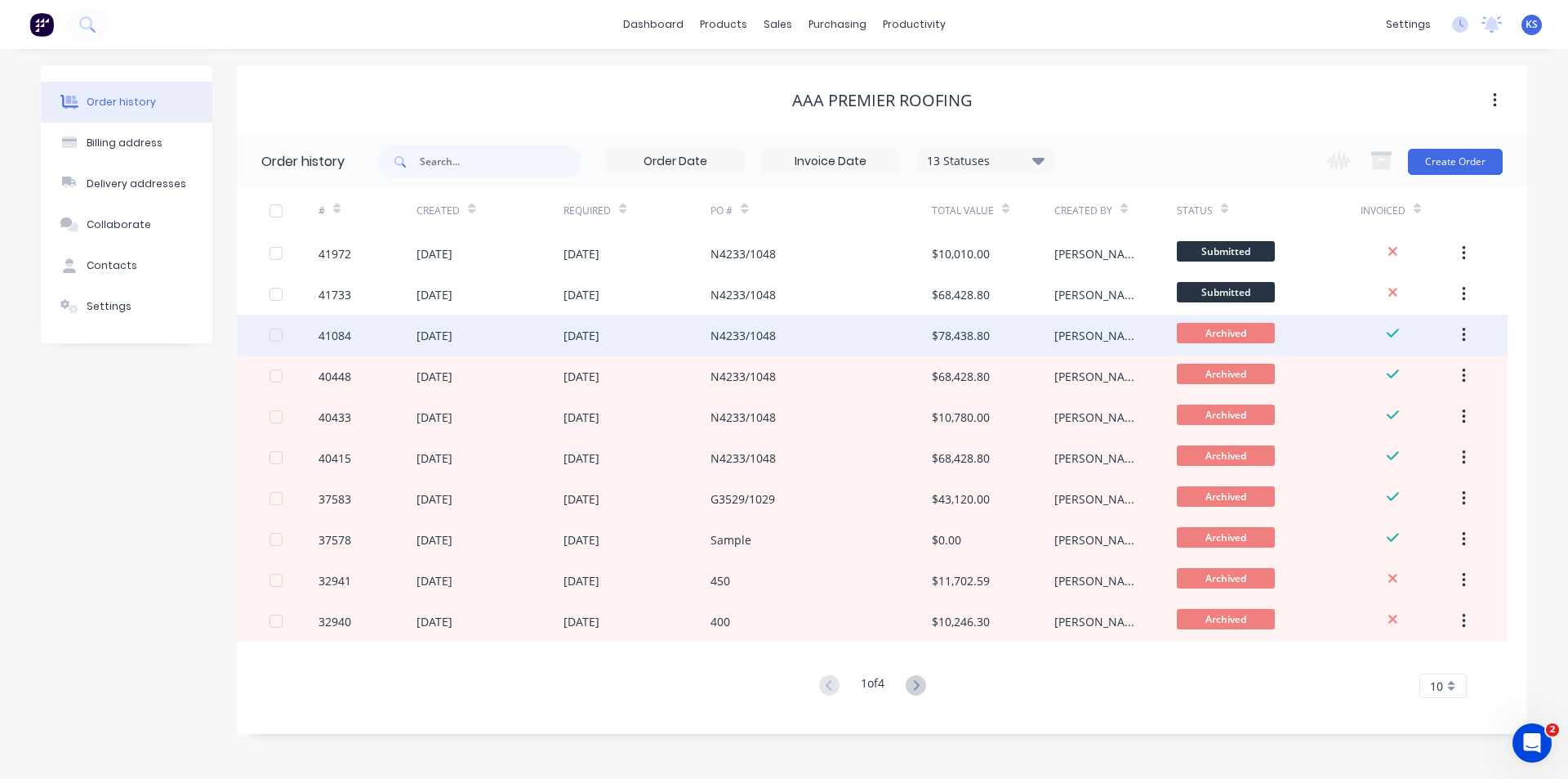
click at [627, 323] on div "[DATE]" at bounding box center [637, 335] width 147 height 41
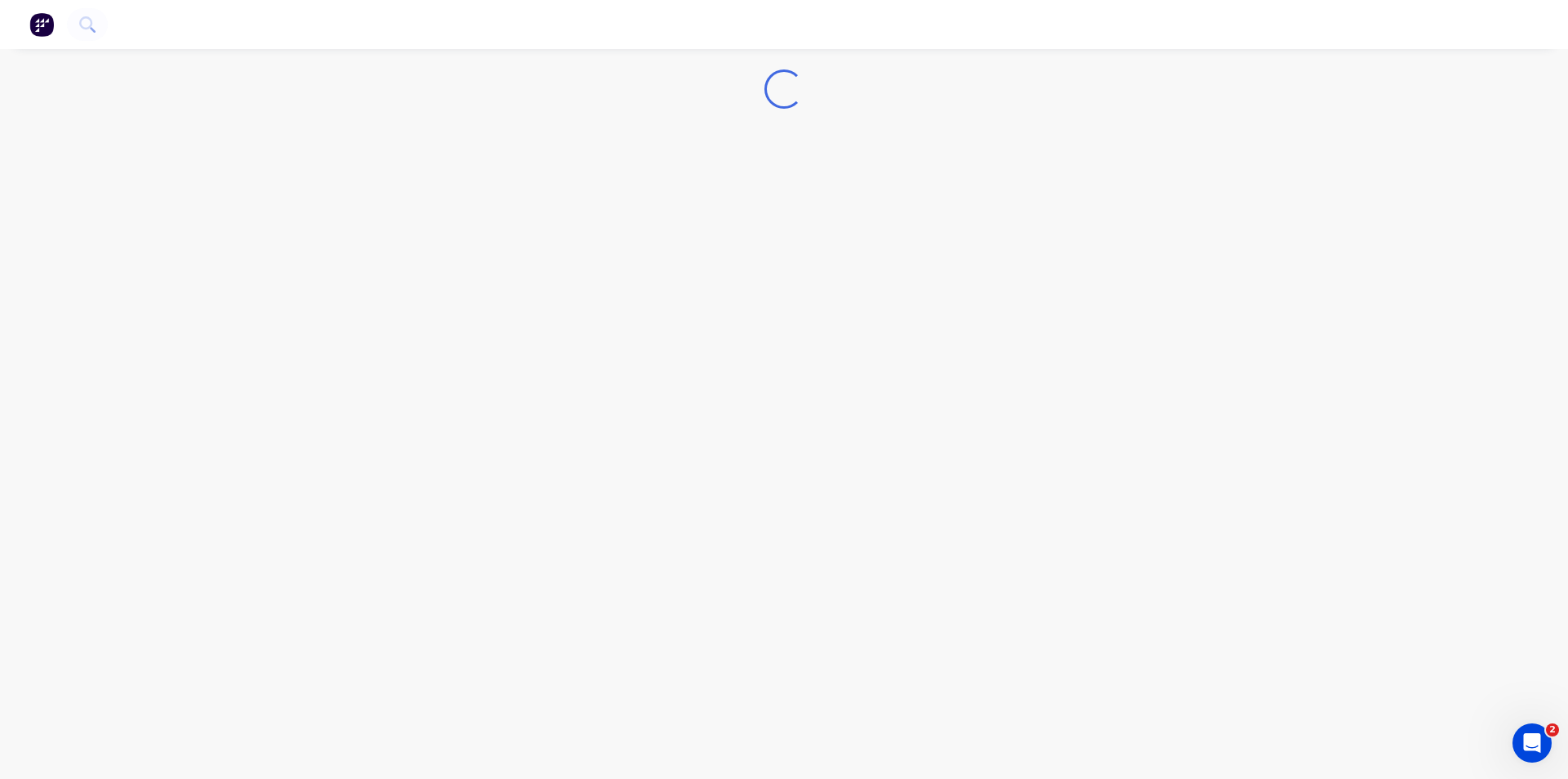
click at [627, 323] on div "Loading..." at bounding box center [784, 390] width 1568 height 779
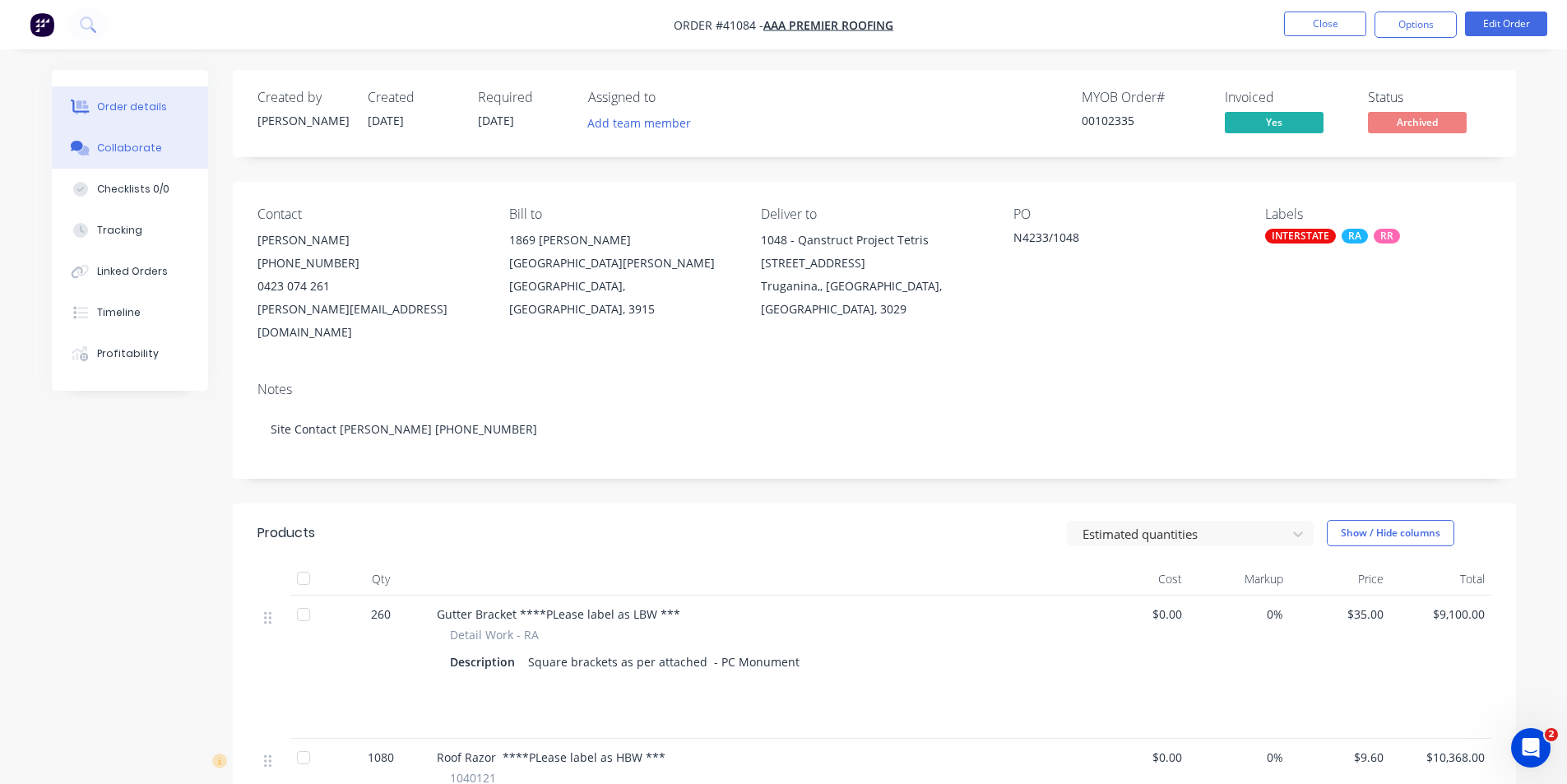
click at [154, 147] on div "Collaborate" at bounding box center [130, 148] width 65 height 15
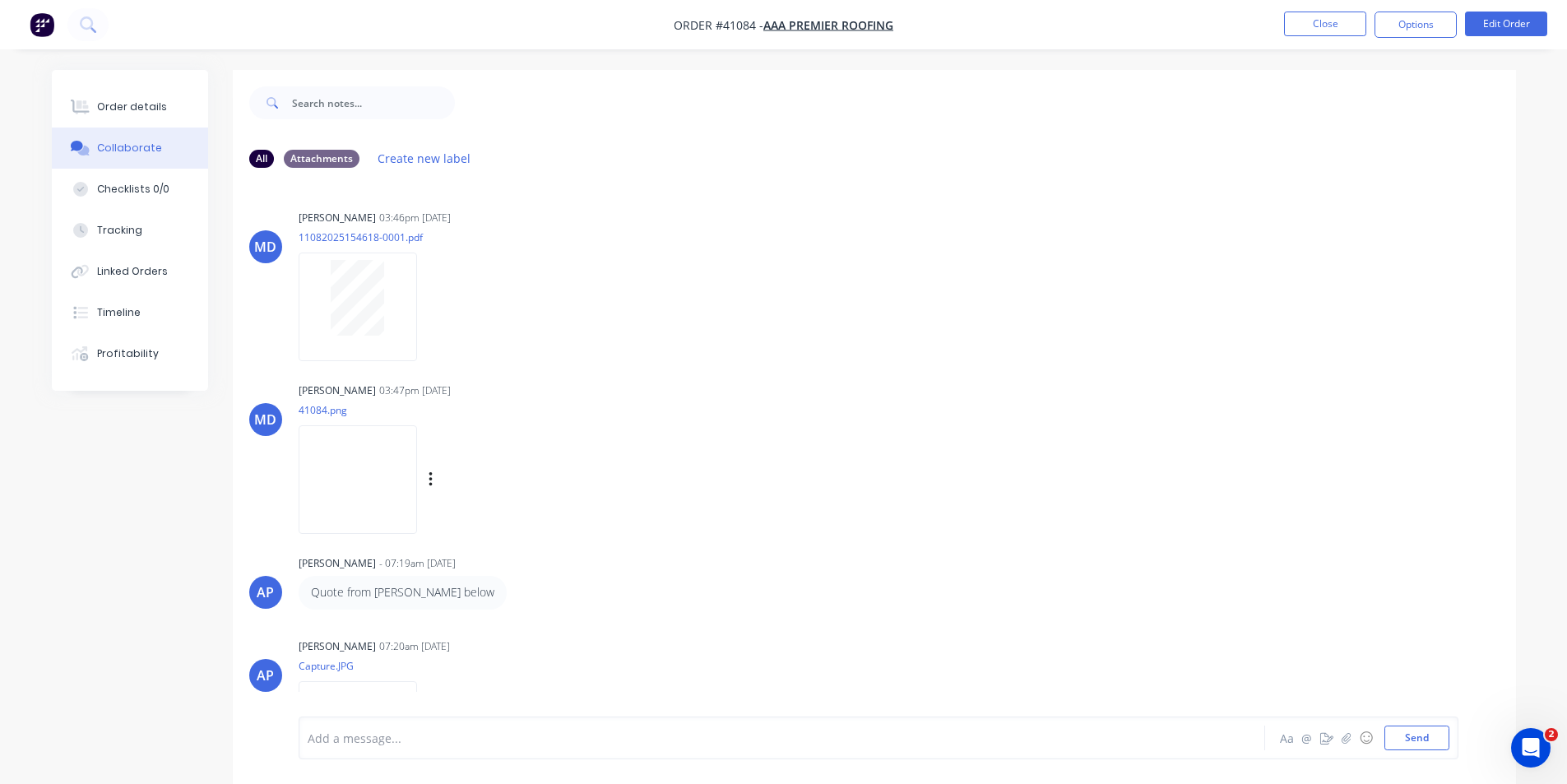
click at [357, 470] on img at bounding box center [358, 479] width 118 height 107
click at [147, 116] on button "Order details" at bounding box center [130, 107] width 157 height 41
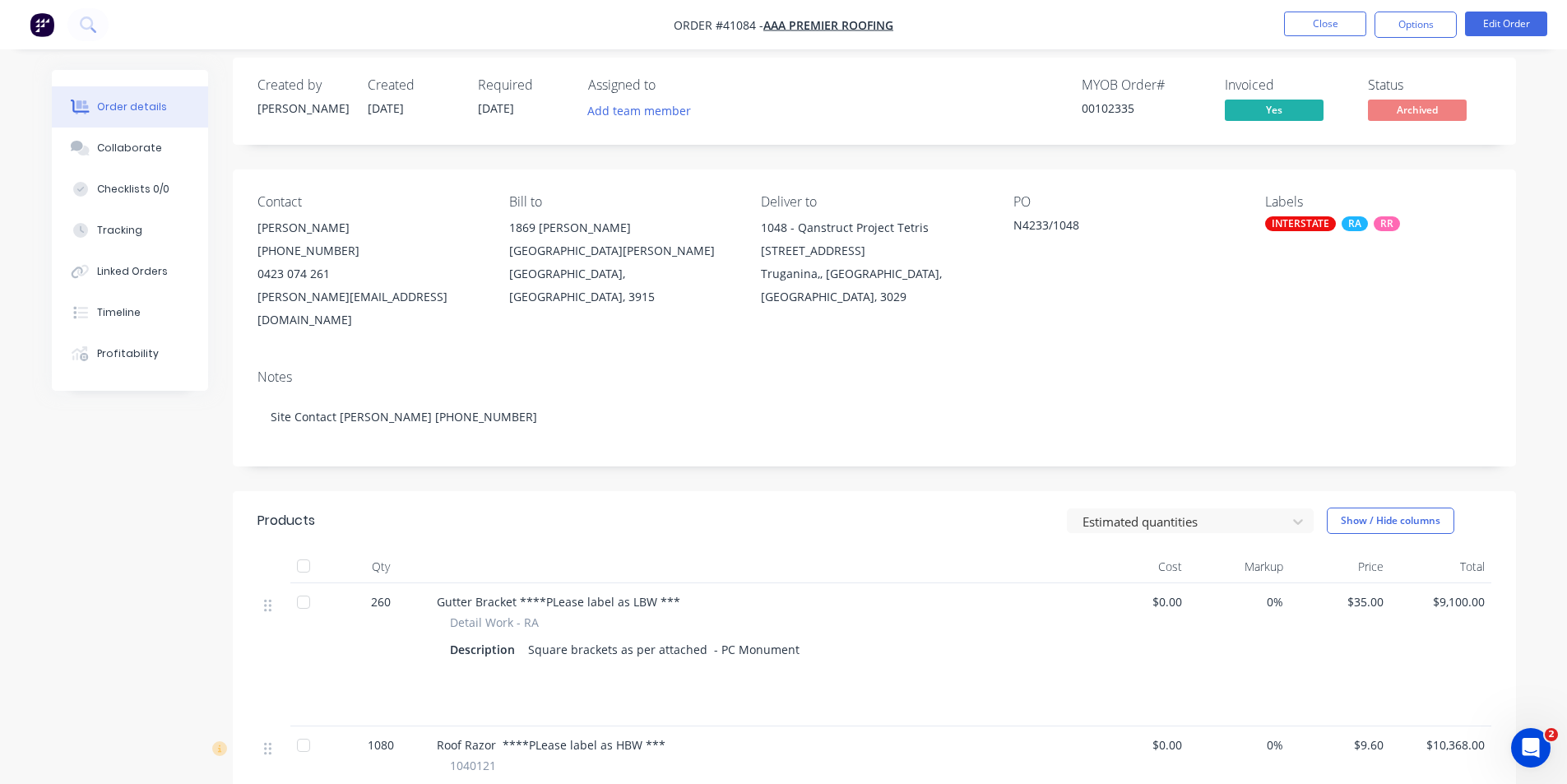
scroll to position [164, 0]
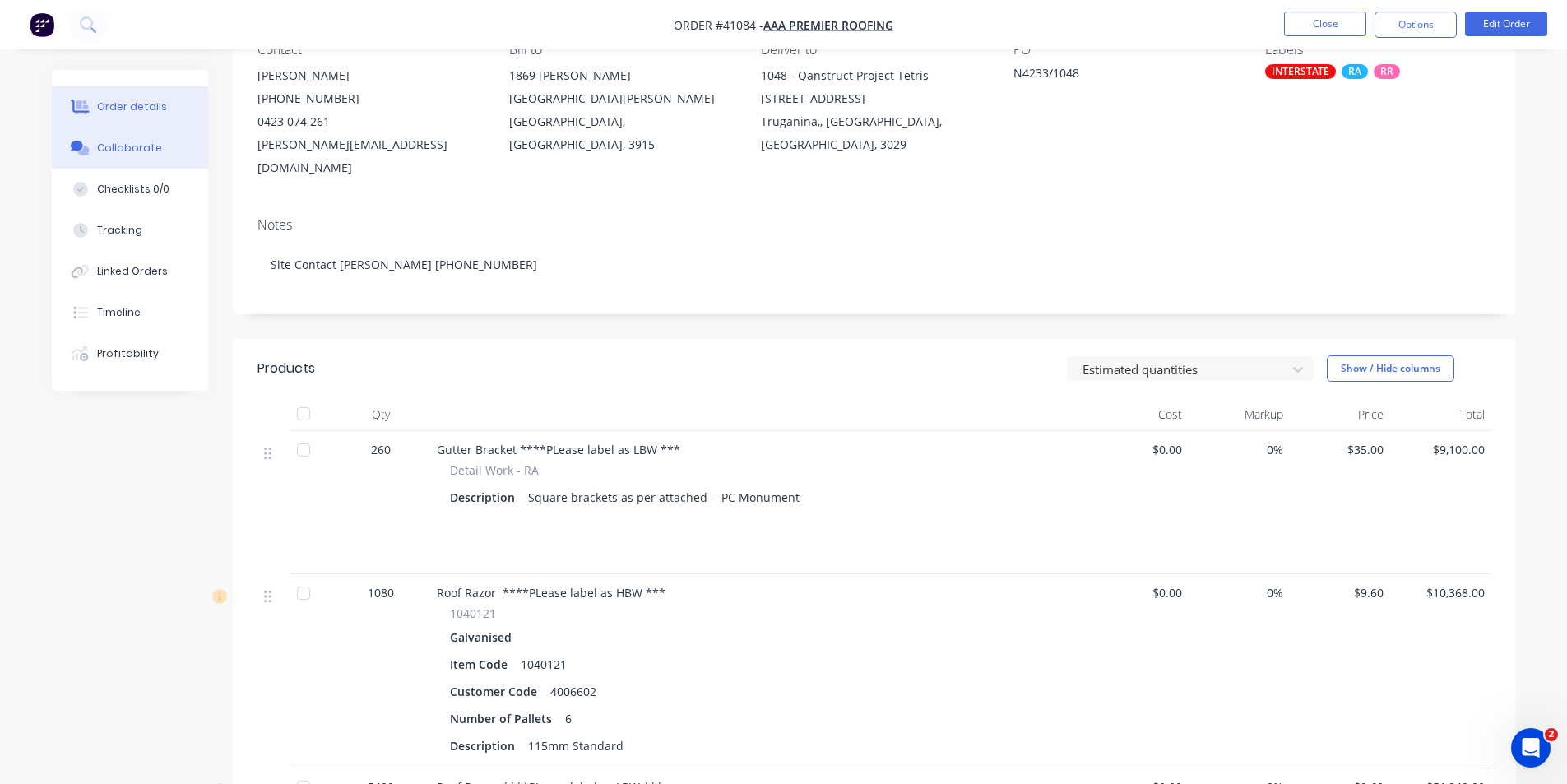
click at [137, 146] on div "Collaborate" at bounding box center [130, 148] width 65 height 15
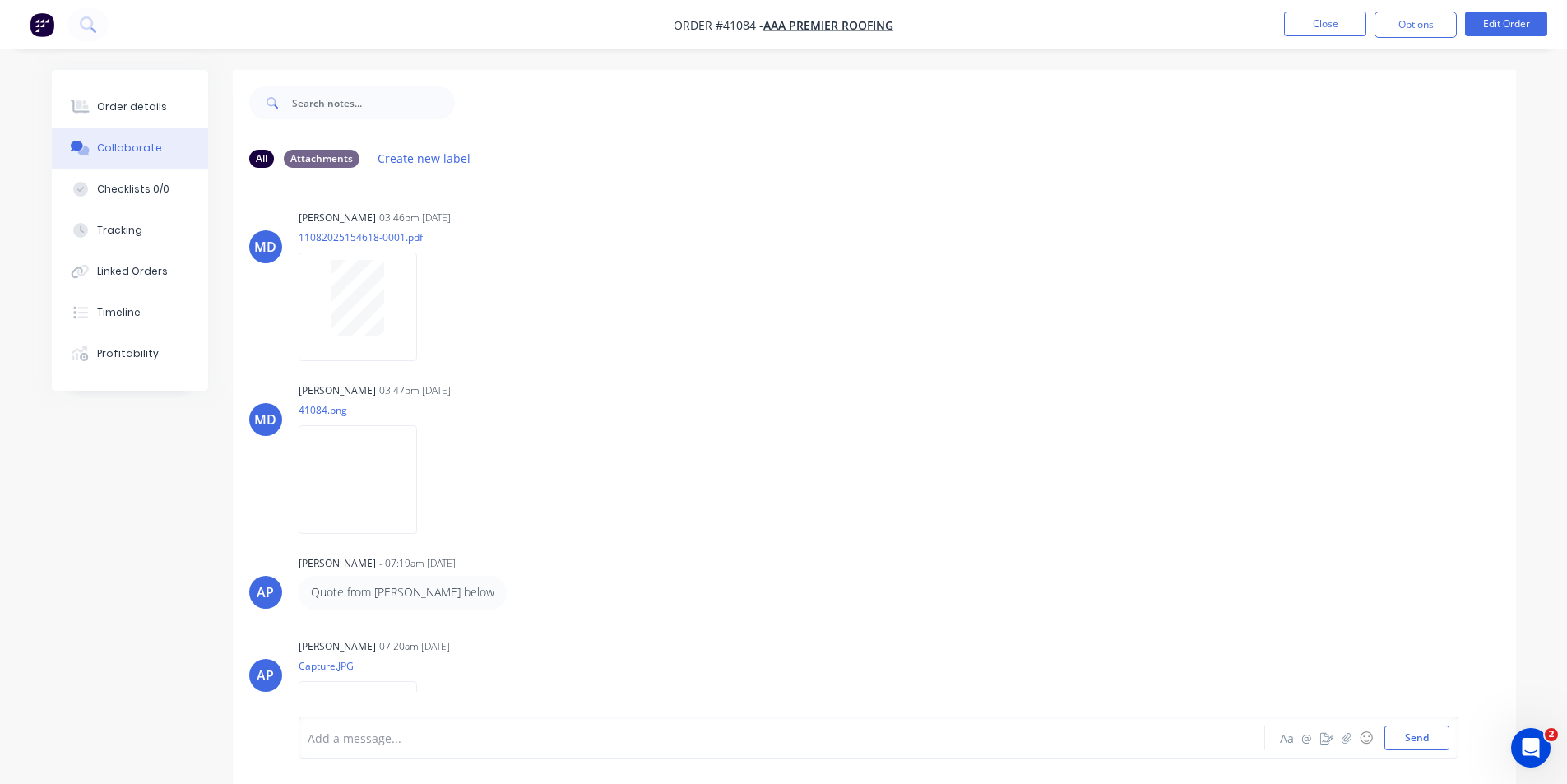
click at [986, 6] on nav "Order #41084 - AAA Premier Roofing Close Options Edit Order" at bounding box center [784, 25] width 1567 height 49
click at [1310, 32] on button "Close" at bounding box center [1325, 24] width 82 height 25
